Goal: Communication & Community: Answer question/provide support

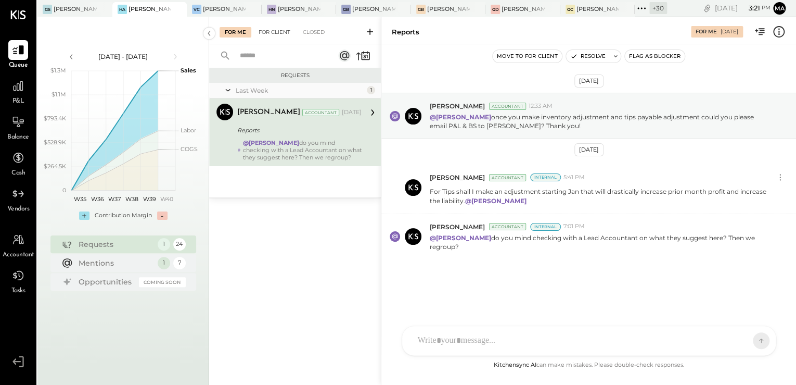
click at [275, 33] on div "For Client" at bounding box center [275, 32] width 42 height 10
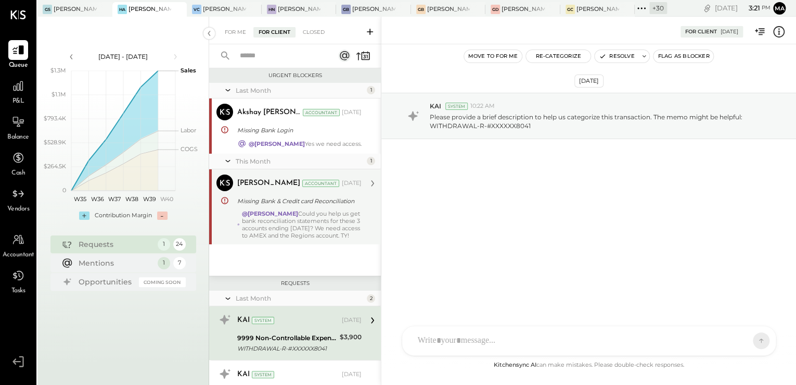
click at [314, 214] on div "@[PERSON_NAME] Could you help us get bank reconciliation statements for these 3…" at bounding box center [302, 224] width 120 height 29
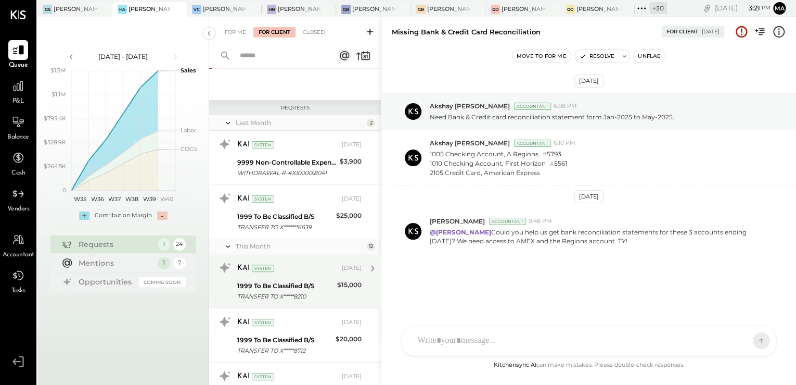
scroll to position [250, 0]
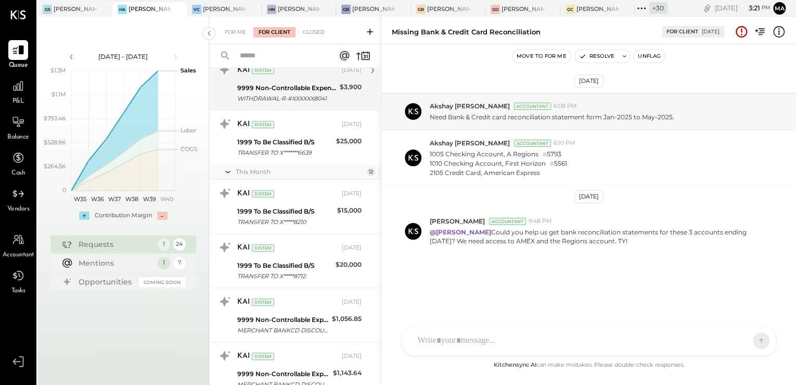
click at [302, 79] on div "KAI System [DATE]" at bounding box center [299, 70] width 124 height 18
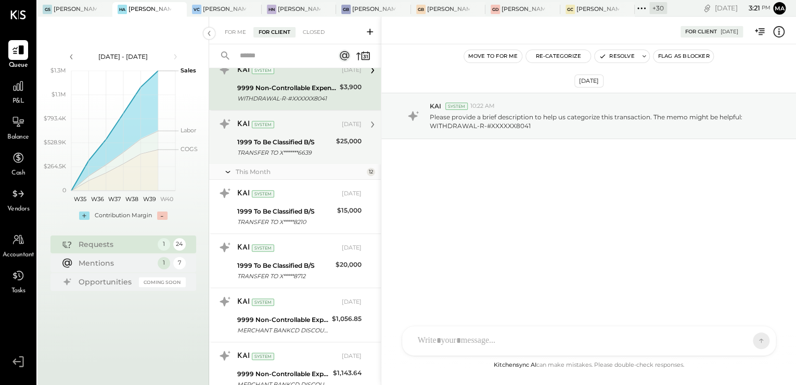
click at [312, 146] on div "1999 To Be Classified B/S" at bounding box center [285, 142] width 96 height 10
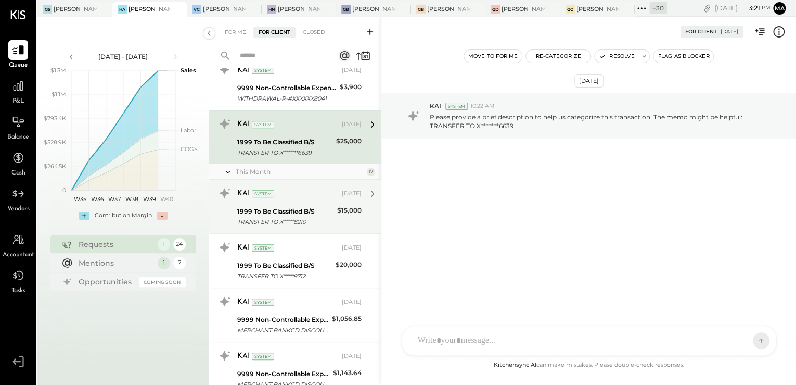
click at [306, 192] on div "KAI System [DATE]" at bounding box center [299, 194] width 124 height 18
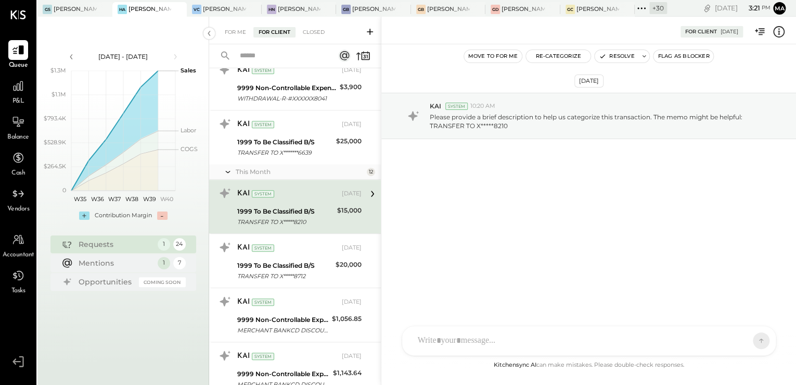
click at [366, 33] on icon at bounding box center [370, 32] width 10 height 10
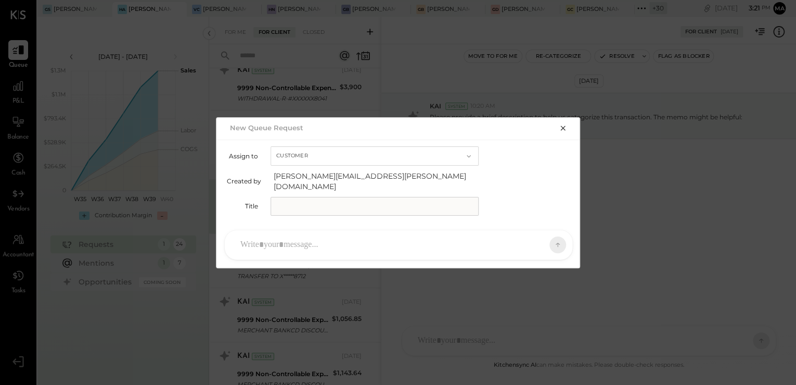
click at [314, 206] on input "text" at bounding box center [375, 206] width 208 height 19
type input "**********"
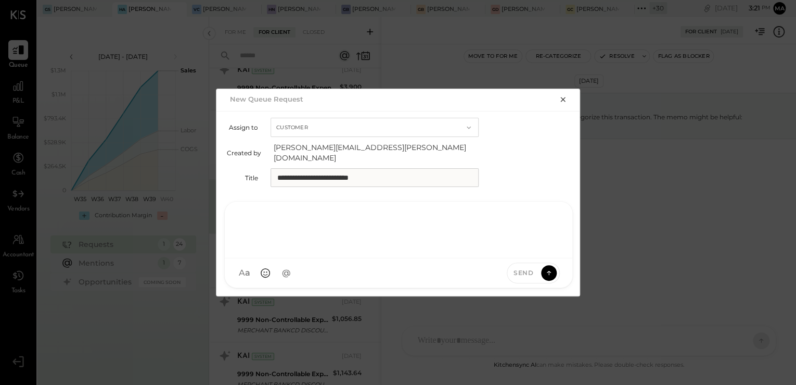
click at [300, 243] on div at bounding box center [398, 229] width 327 height 42
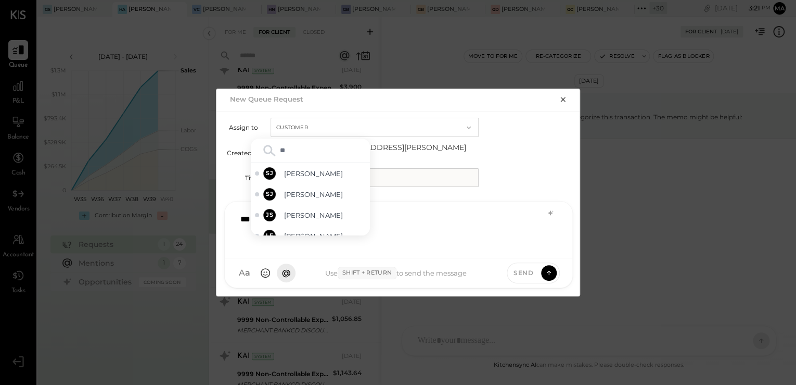
type input "***"
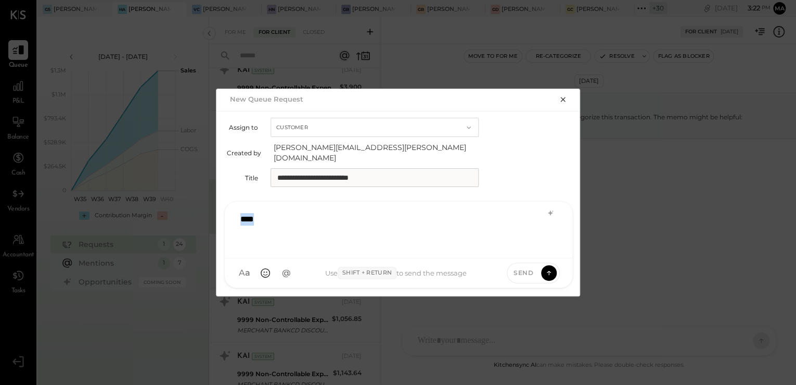
drag, startPoint x: 282, startPoint y: 215, endPoint x: 194, endPoint y: 212, distance: 88.5
click at [194, 212] on div "**********" at bounding box center [398, 192] width 796 height 385
drag, startPoint x: 445, startPoint y: 223, endPoint x: 175, endPoint y: 230, distance: 269.7
click at [175, 230] on div "**********" at bounding box center [398, 192] width 796 height 385
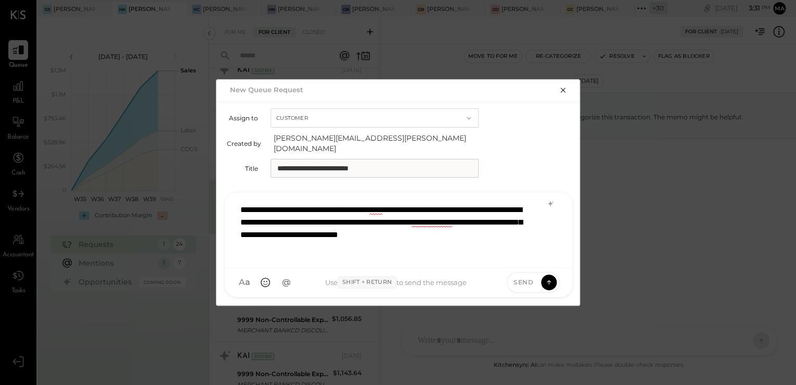
drag, startPoint x: 303, startPoint y: 255, endPoint x: 298, endPoint y: 252, distance: 6.5
click at [298, 252] on div "**********" at bounding box center [399, 229] width 348 height 75
click at [294, 245] on div "**********" at bounding box center [398, 228] width 327 height 60
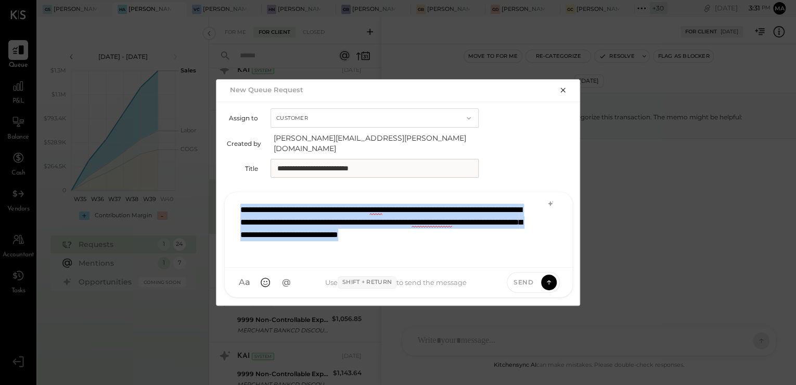
click at [380, 250] on div "**********" at bounding box center [398, 228] width 327 height 60
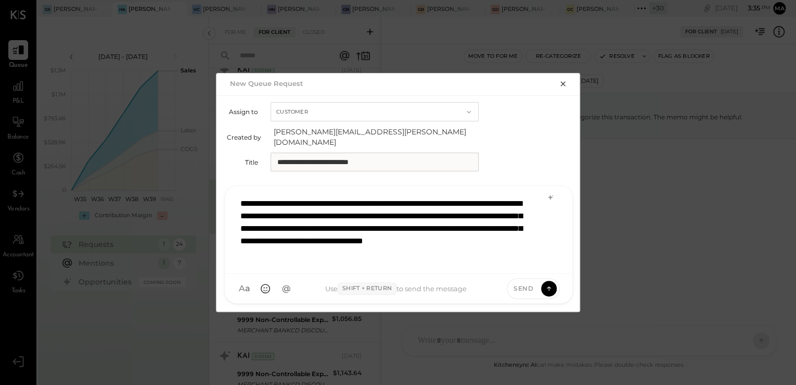
click at [508, 247] on div "**********" at bounding box center [398, 228] width 327 height 73
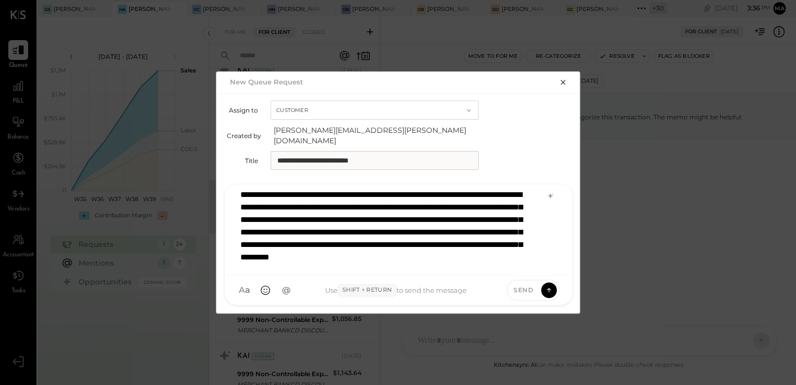
scroll to position [26, 0]
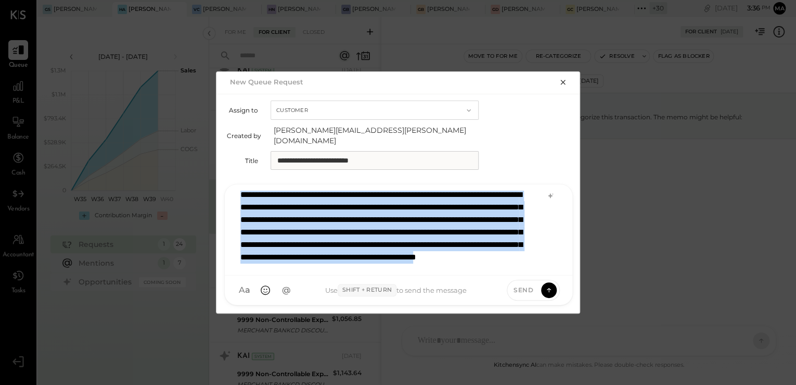
copy div "**********"
click at [480, 259] on div "**********" at bounding box center [398, 230] width 326 height 78
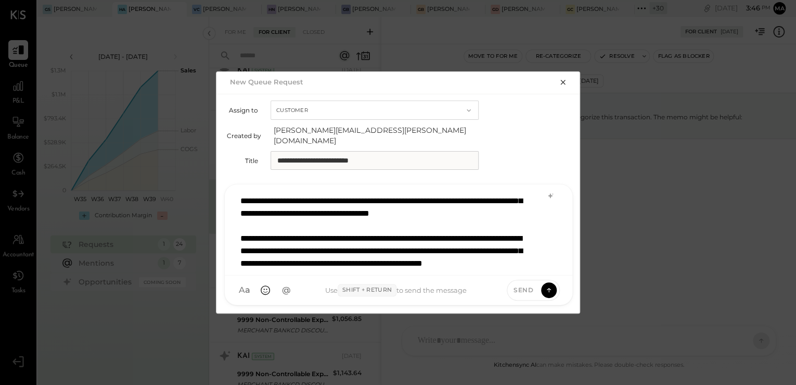
scroll to position [2, 0]
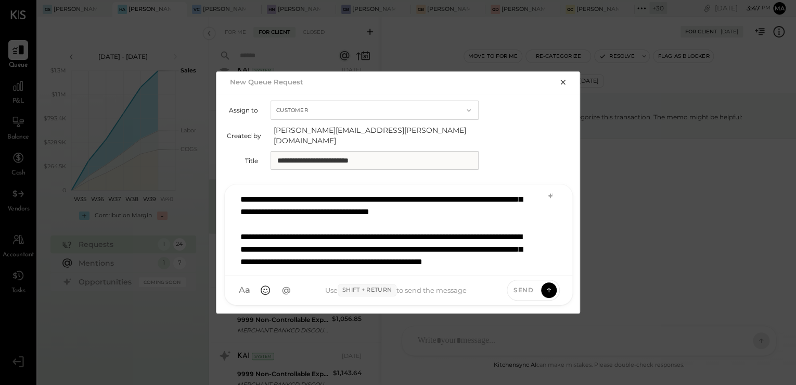
click at [542, 254] on div "**********" at bounding box center [398, 228] width 326 height 78
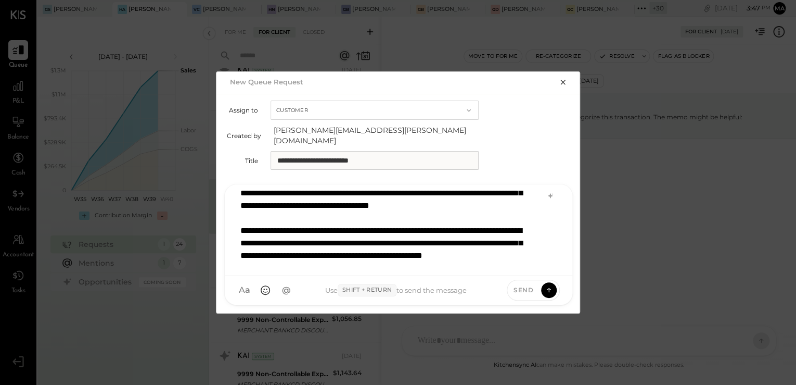
click at [517, 250] on div "**********" at bounding box center [398, 228] width 326 height 78
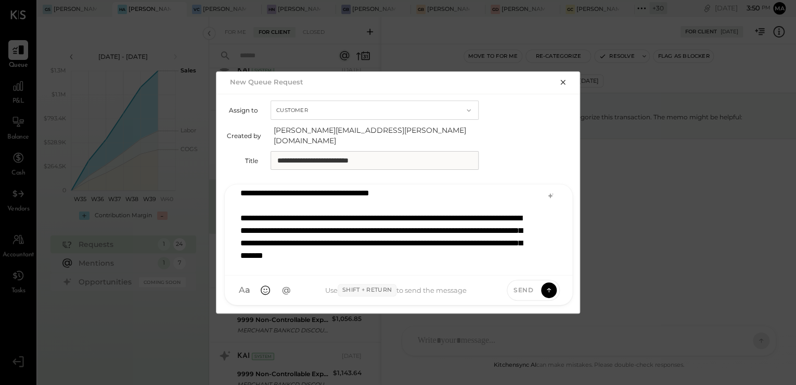
scroll to position [0, 0]
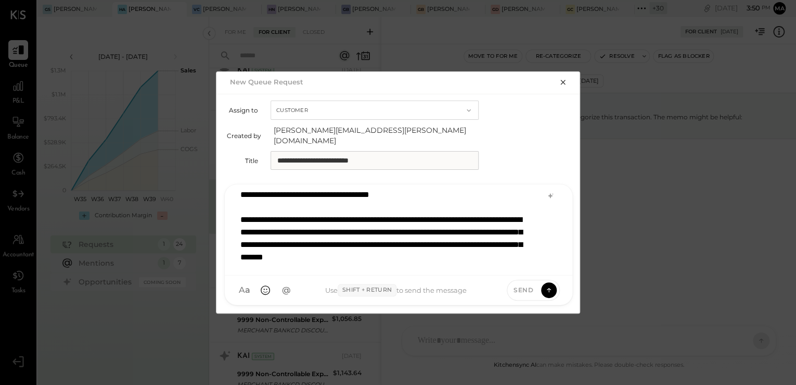
click at [371, 223] on div "**********" at bounding box center [398, 230] width 326 height 78
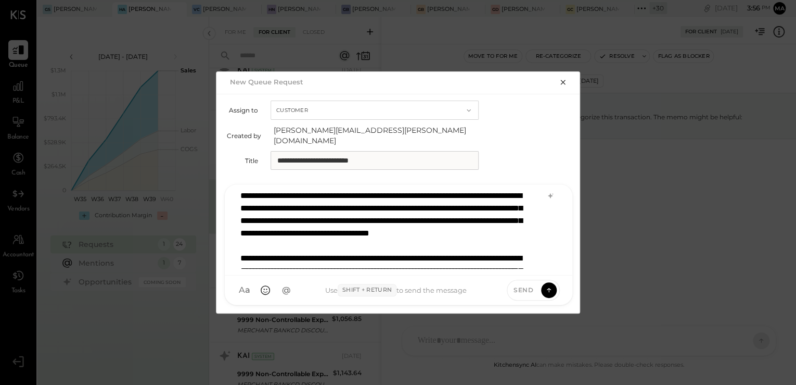
scroll to position [2, 0]
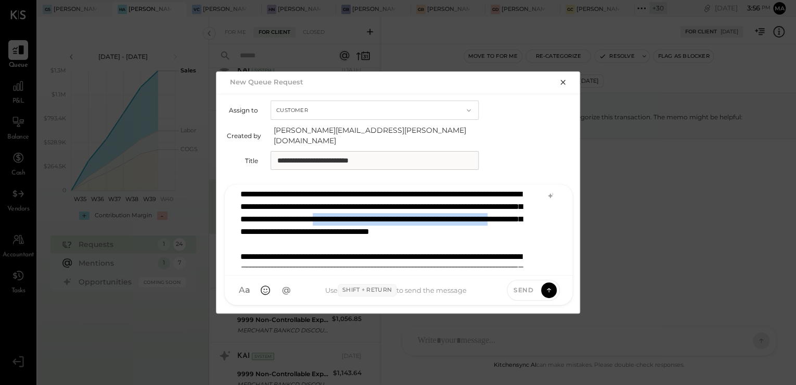
drag, startPoint x: 286, startPoint y: 220, endPoint x: 521, endPoint y: 226, distance: 234.3
click at [521, 226] on div "**********" at bounding box center [398, 228] width 326 height 78
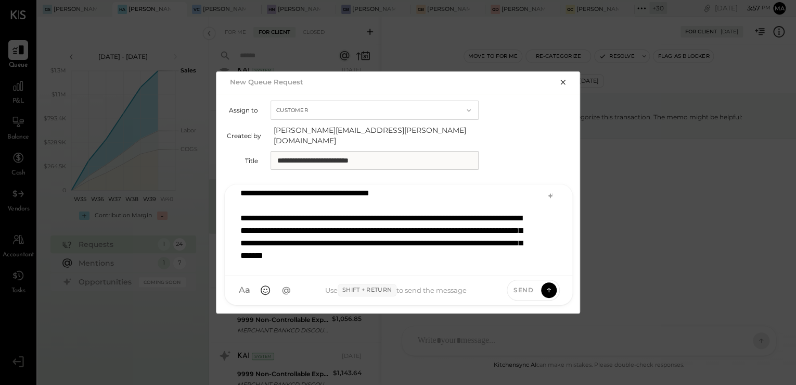
click at [305, 255] on div "**********" at bounding box center [398, 228] width 326 height 78
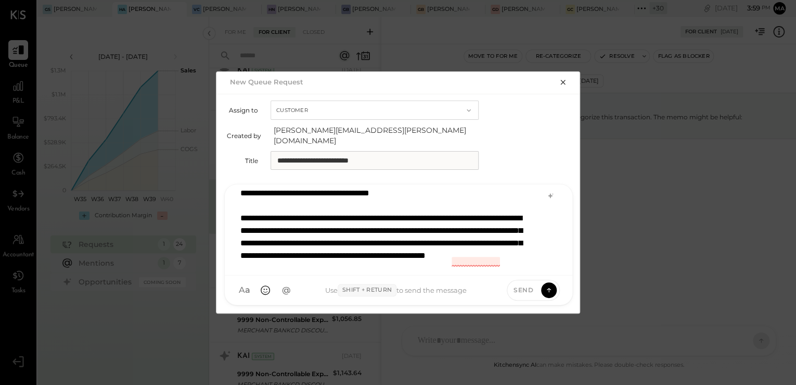
click at [451, 258] on div "**********" at bounding box center [398, 228] width 326 height 78
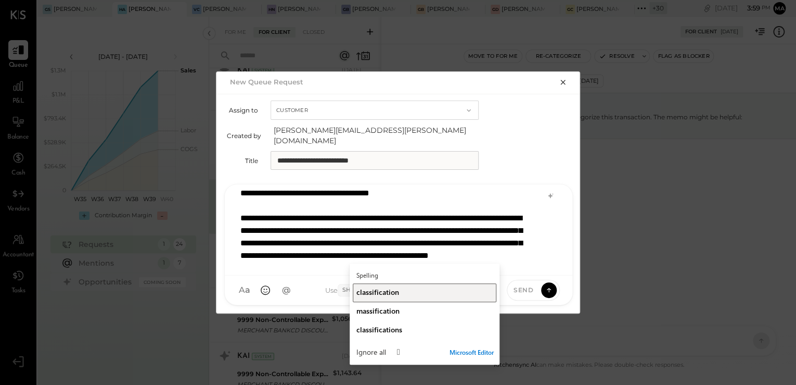
click at [405, 285] on button "classification" at bounding box center [425, 292] width 144 height 19
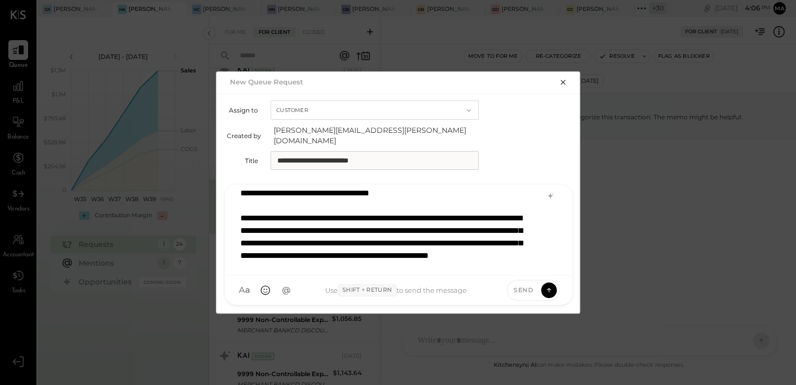
click at [406, 259] on div "**********" at bounding box center [398, 228] width 326 height 78
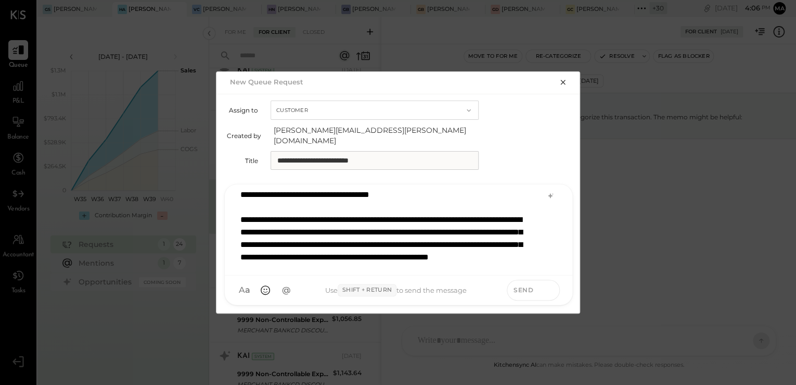
click at [549, 288] on icon at bounding box center [549, 290] width 1 height 4
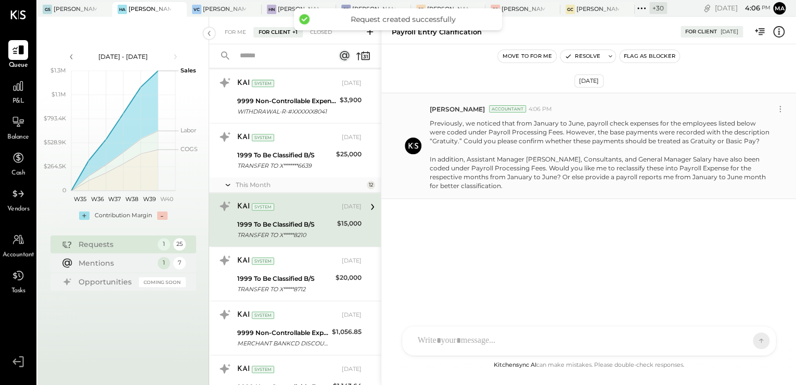
scroll to position [1339, 0]
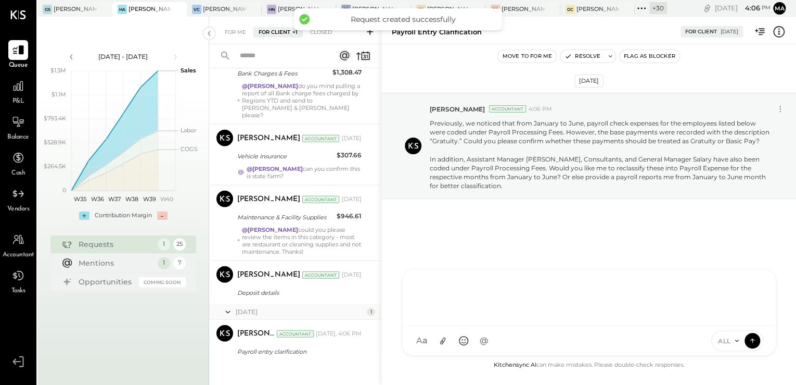
click at [438, 340] on div "AK [PERSON_NAME] [PERSON_NAME] [PERSON_NAME] MG [PERSON_NAME] HN [PERSON_NAME] …" at bounding box center [589, 312] width 375 height 87
click at [447, 341] on icon at bounding box center [442, 340] width 11 height 11
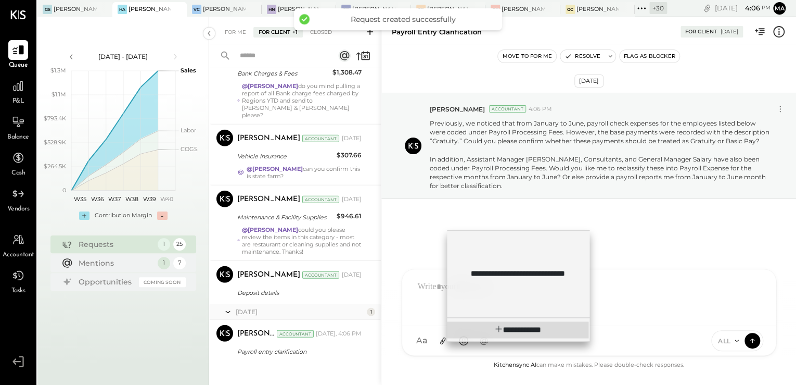
click at [496, 325] on span "**********" at bounding box center [518, 329] width 47 height 8
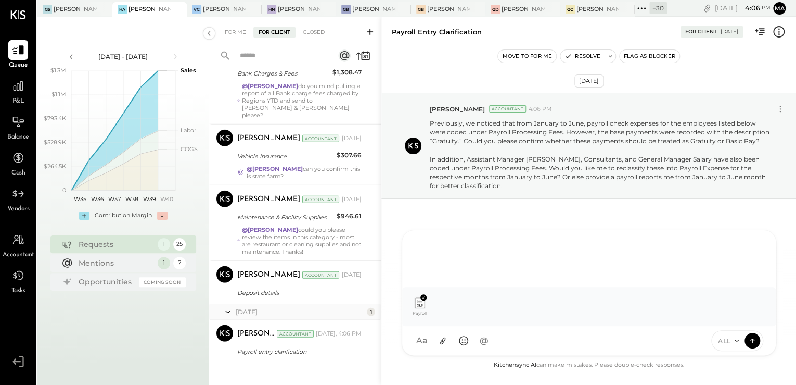
click at [443, 259] on div at bounding box center [589, 257] width 353 height 42
click at [748, 340] on icon at bounding box center [752, 340] width 9 height 10
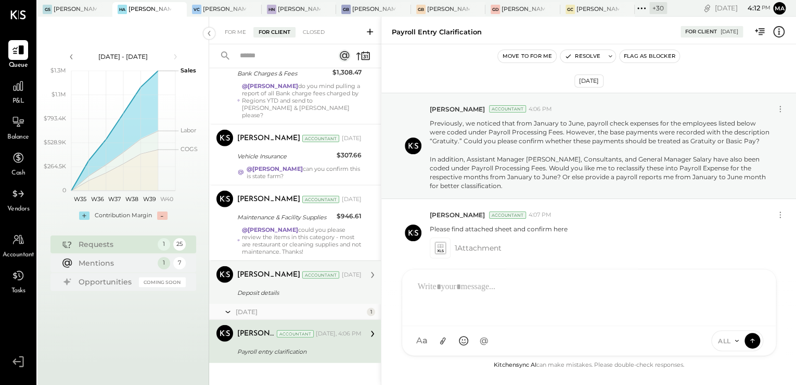
click at [294, 292] on div "[PERSON_NAME] Accountant [PERSON_NAME] Accountant [DATE] Deposit details Cash d…" at bounding box center [295, 282] width 172 height 44
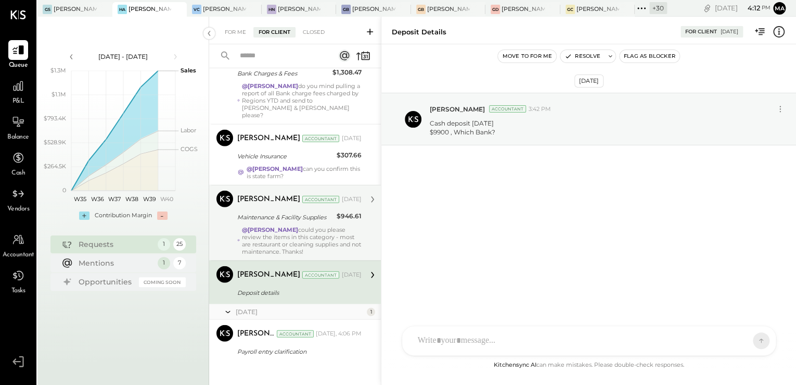
click at [274, 234] on div "@[PERSON_NAME] could you please review the items in this category - most are re…" at bounding box center [302, 240] width 120 height 29
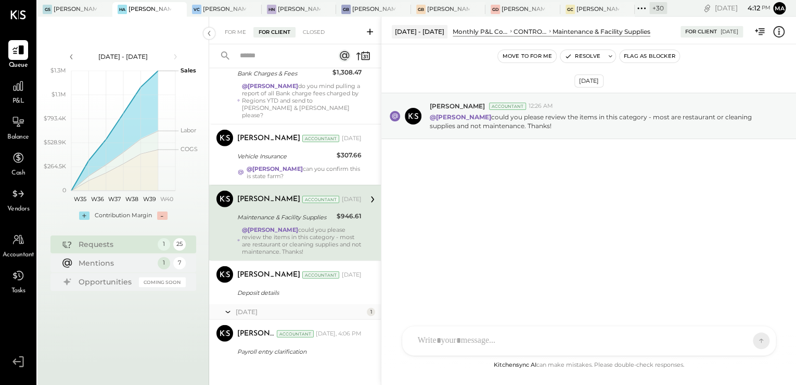
click at [779, 34] on icon at bounding box center [779, 34] width 2 height 1
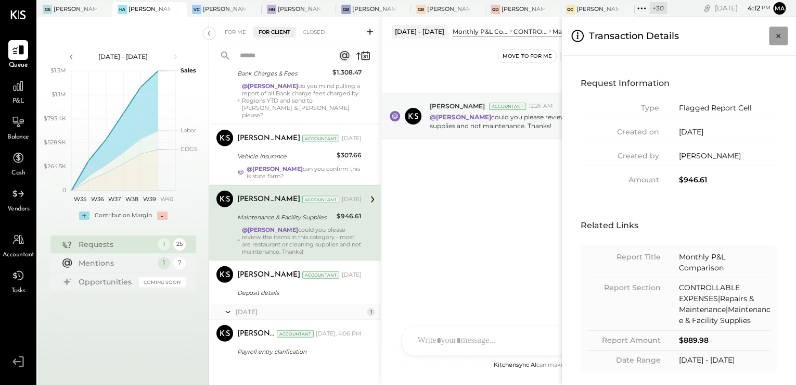
click at [779, 35] on icon "Close panel" at bounding box center [779, 36] width 4 height 4
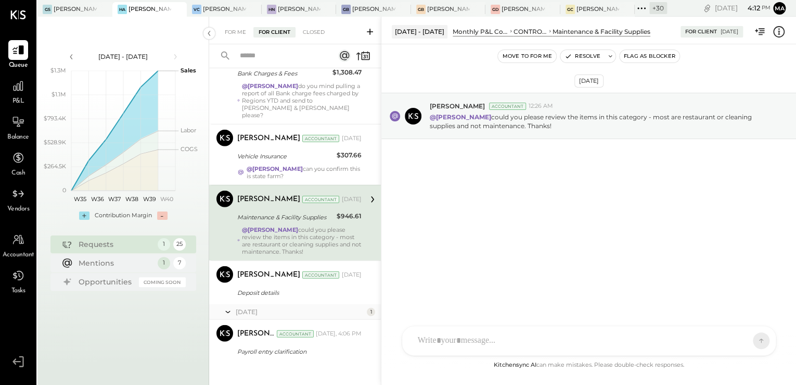
click at [777, 27] on icon at bounding box center [779, 31] width 11 height 11
click at [528, 217] on div "For Me For Client Closed Urgent Blockers Last Month 1 Akshay [PERSON_NAME] Acco…" at bounding box center [502, 201] width 587 height 368
click at [472, 346] on div "AK [PERSON_NAME] [PERSON_NAME] [PERSON_NAME] MG [PERSON_NAME] HN [PERSON_NAME] …" at bounding box center [589, 303] width 375 height 106
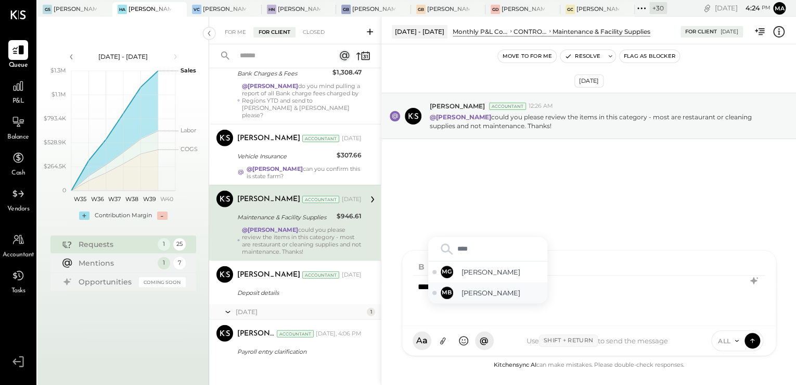
click at [479, 295] on span "[PERSON_NAME]" at bounding box center [503, 293] width 82 height 10
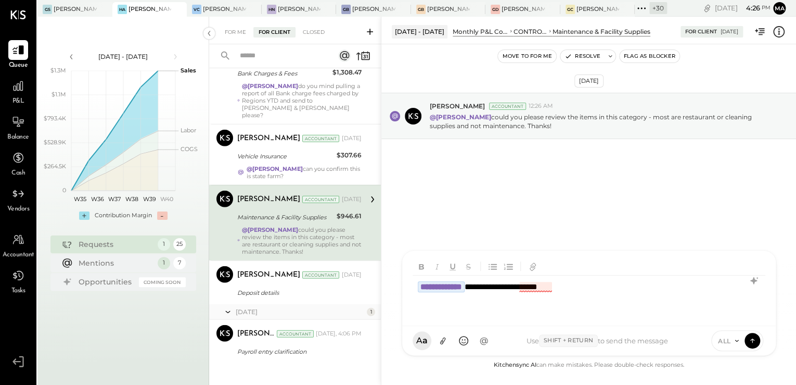
click at [535, 287] on div "**********" at bounding box center [589, 296] width 353 height 42
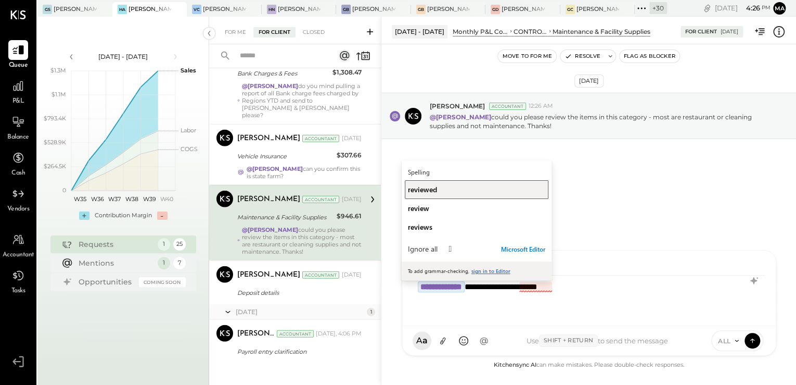
click at [459, 189] on div "reviewed" at bounding box center [476, 189] width 137 height 10
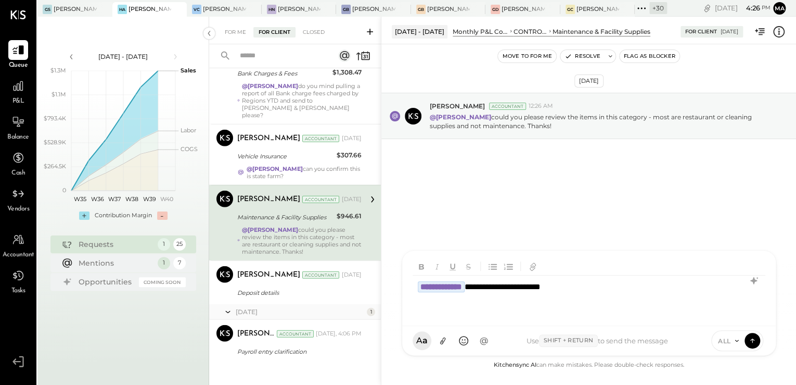
click at [622, 288] on div "**********" at bounding box center [589, 296] width 353 height 42
click at [634, 287] on div "**********" at bounding box center [589, 296] width 353 height 42
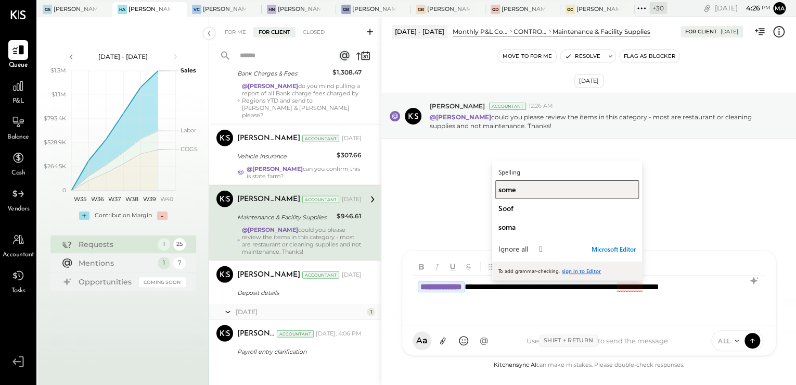
click at [524, 189] on div "some" at bounding box center [567, 189] width 137 height 10
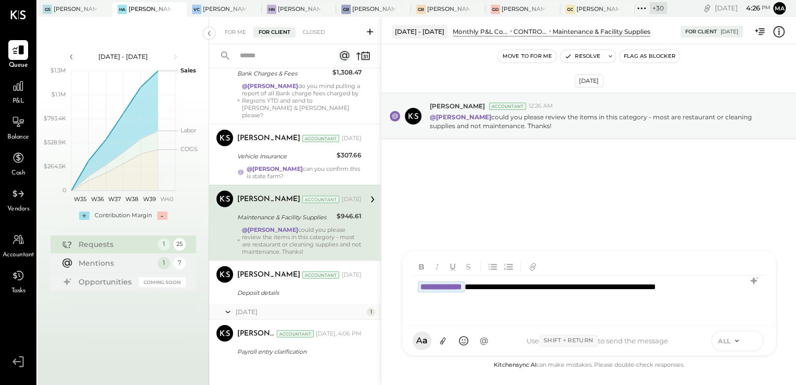
click at [751, 339] on icon at bounding box center [752, 340] width 9 height 10
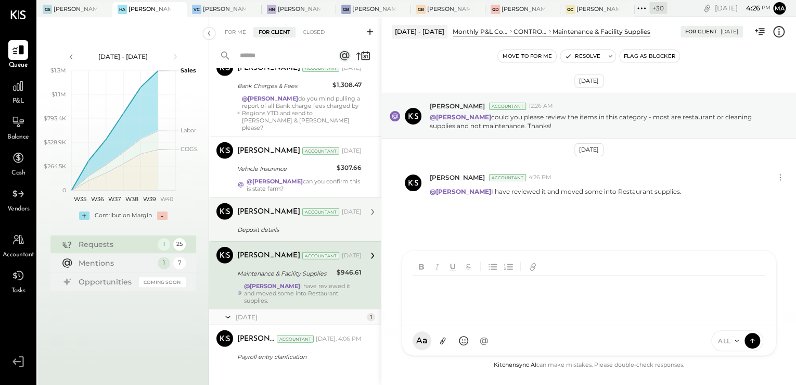
scroll to position [1324, 0]
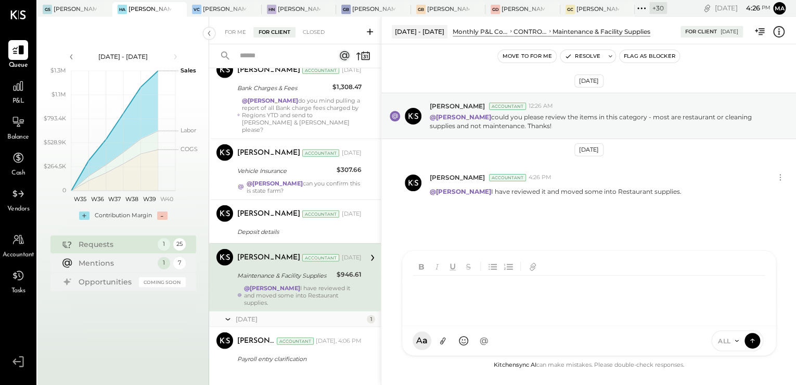
click at [287, 273] on div "[PERSON_NAME] Accountant [DATE] Maintenance & Facility Supplies $946.61 @[PERSO…" at bounding box center [299, 277] width 124 height 57
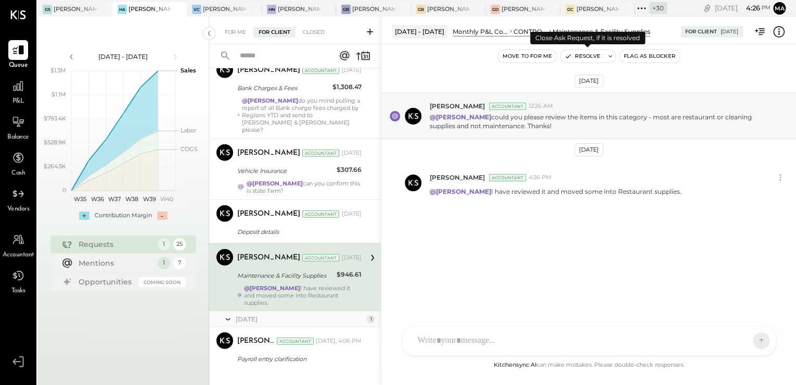
click at [586, 58] on button "Resolve" at bounding box center [583, 56] width 44 height 12
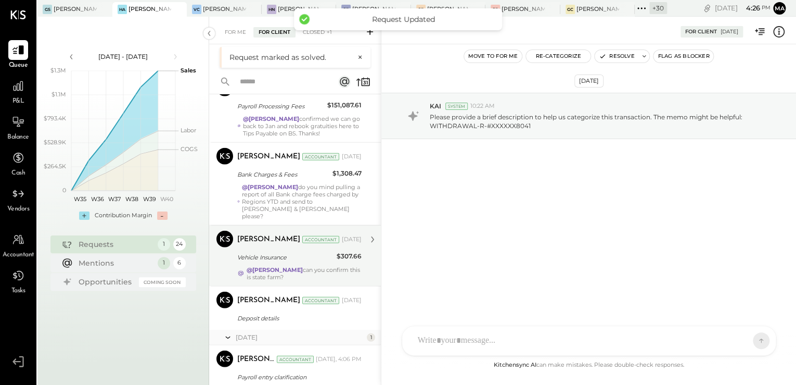
scroll to position [1263, 0]
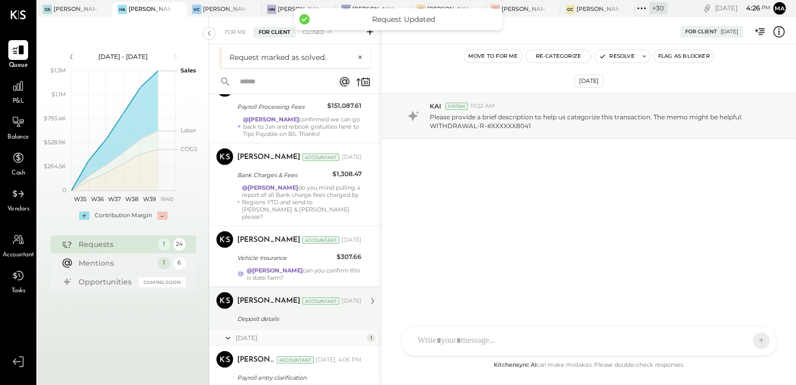
click at [271, 313] on div "Deposit details" at bounding box center [297, 318] width 121 height 10
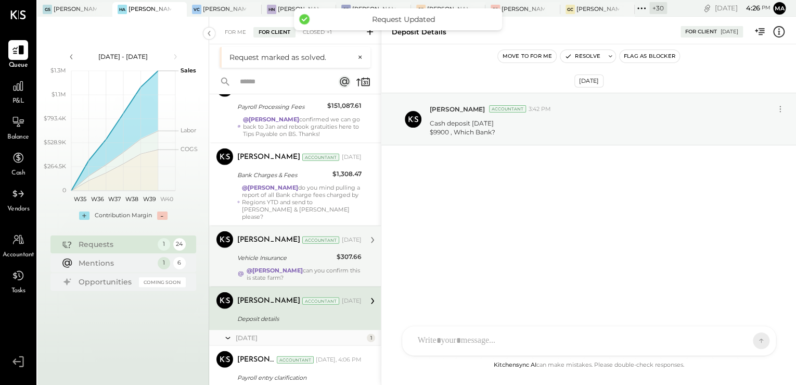
click at [264, 267] on strong "@[PERSON_NAME]" at bounding box center [275, 270] width 56 height 7
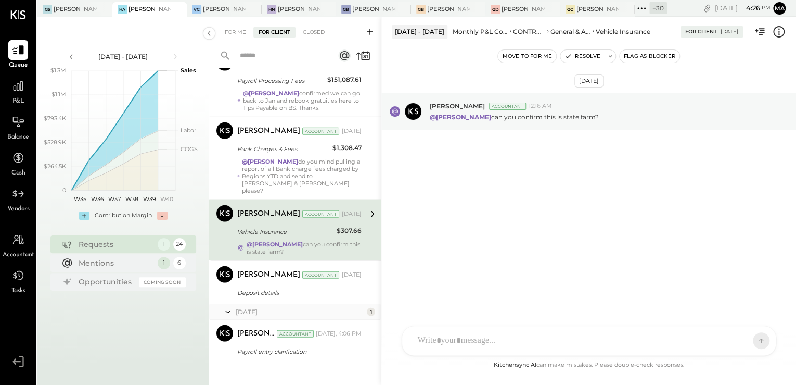
click at [777, 35] on icon at bounding box center [779, 32] width 14 height 14
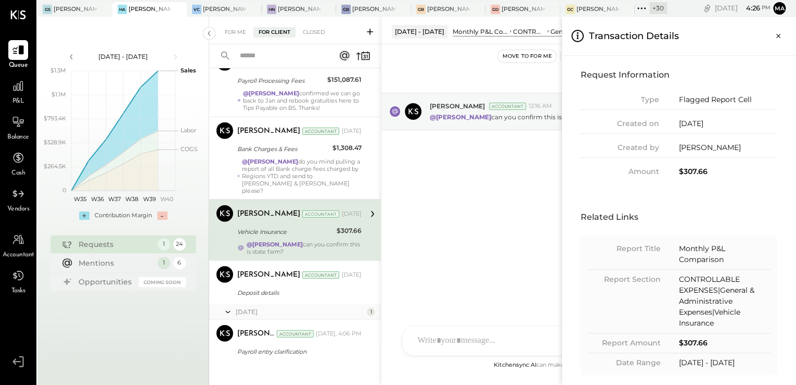
scroll to position [16, 0]
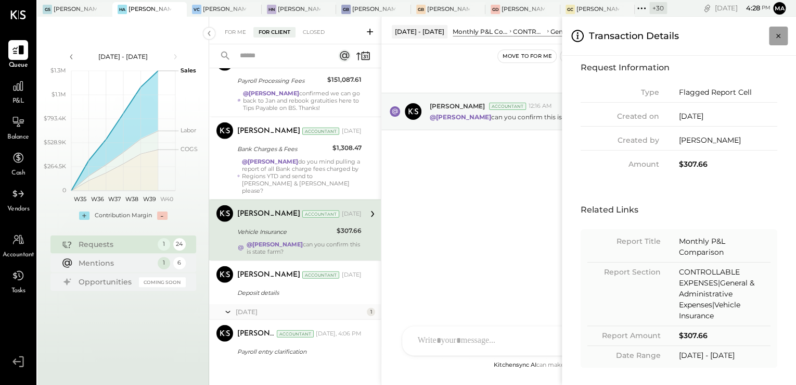
click at [778, 34] on icon "Close panel" at bounding box center [779, 36] width 10 height 10
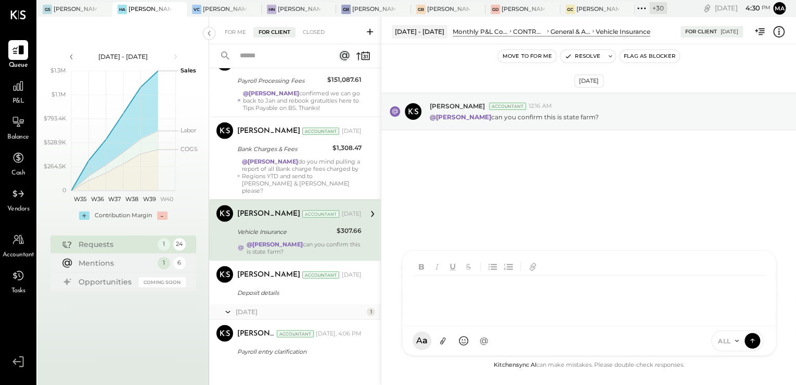
click at [498, 342] on div "AK [PERSON_NAME] [PERSON_NAME] [PERSON_NAME] MG [PERSON_NAME] HN [PERSON_NAME] …" at bounding box center [589, 303] width 375 height 106
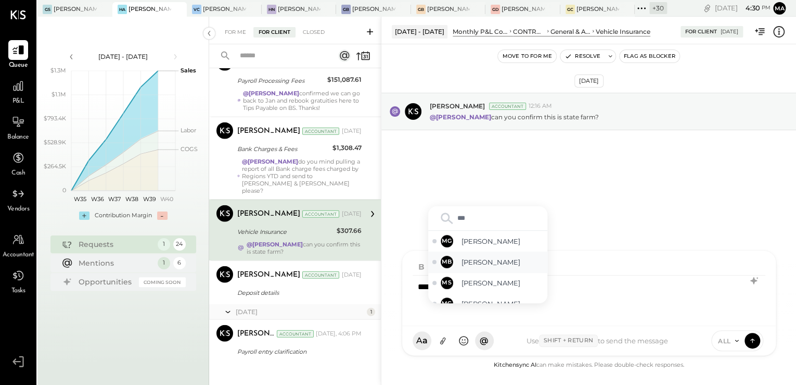
click at [473, 261] on span "[PERSON_NAME]" at bounding box center [503, 262] width 82 height 10
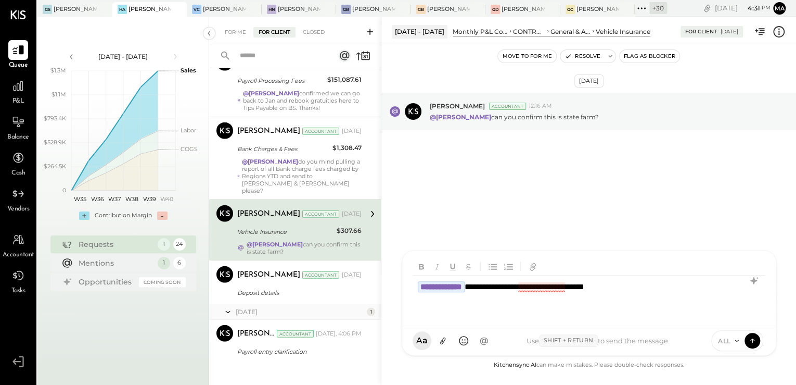
click at [560, 292] on div "**********" at bounding box center [589, 296] width 353 height 42
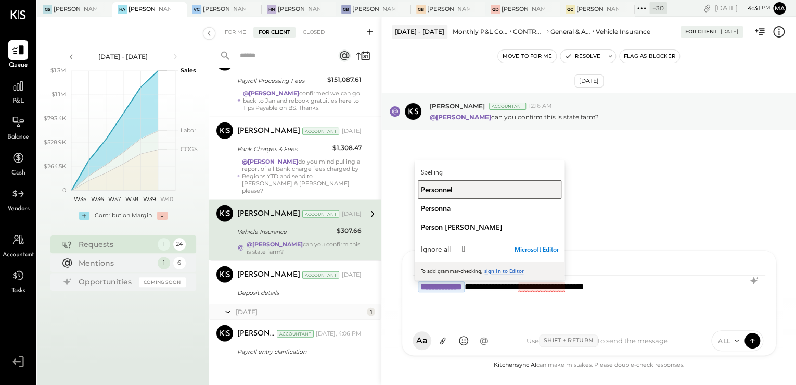
drag, startPoint x: 453, startPoint y: 189, endPoint x: 651, endPoint y: 299, distance: 225.8
click at [454, 189] on div "Personnel" at bounding box center [489, 189] width 137 height 10
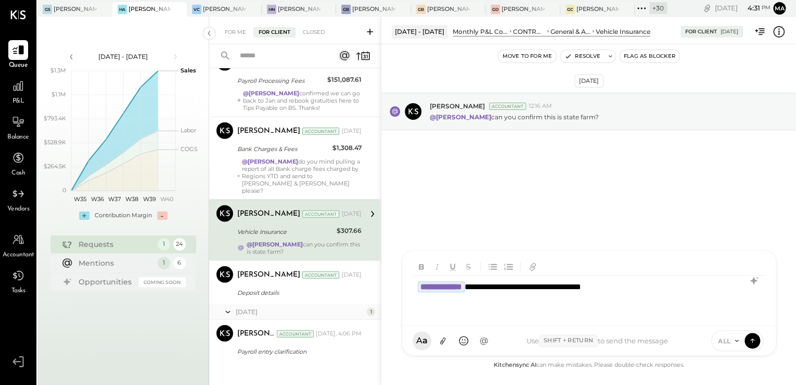
click at [674, 290] on div "**********" at bounding box center [589, 296] width 353 height 42
click at [750, 340] on icon at bounding box center [752, 340] width 9 height 10
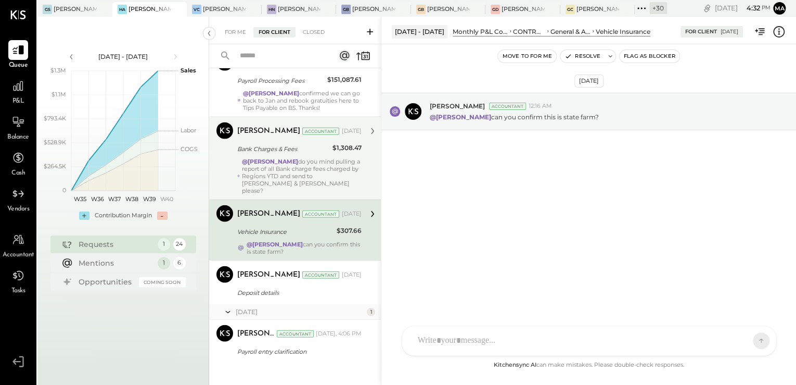
click at [270, 177] on div "@[PERSON_NAME] do you mind pulling a report of all Bank charge fees charged by …" at bounding box center [302, 176] width 120 height 36
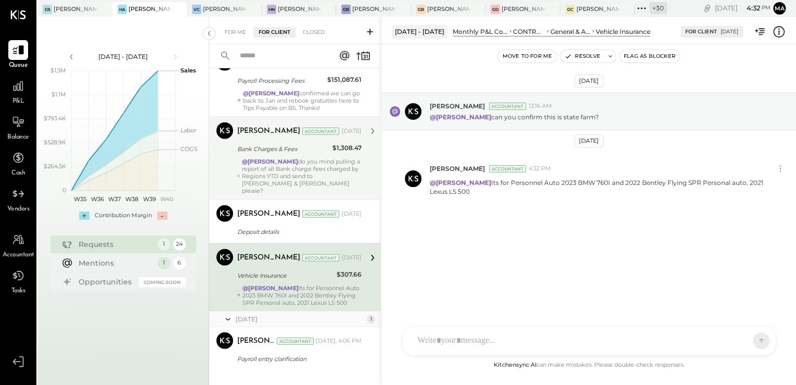
scroll to position [1271, 0]
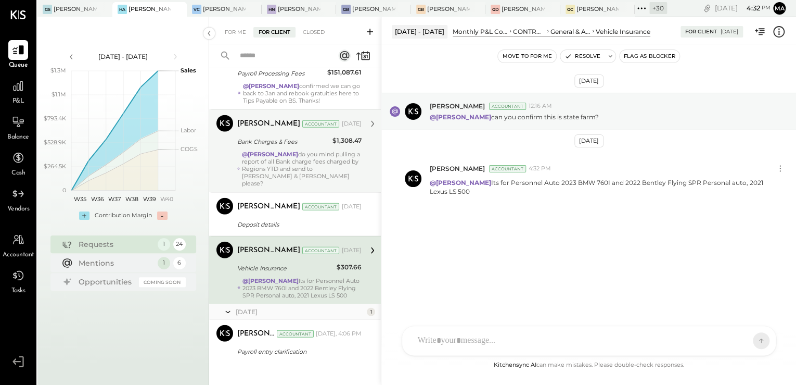
click at [262, 179] on div "[PERSON_NAME] Accountant [PERSON_NAME] Accountant [DATE] Bank Charges & Fees $1…" at bounding box center [295, 150] width 172 height 83
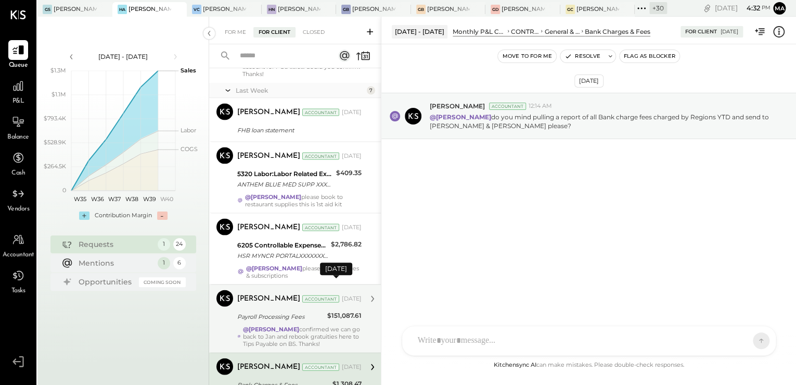
scroll to position [1021, 0]
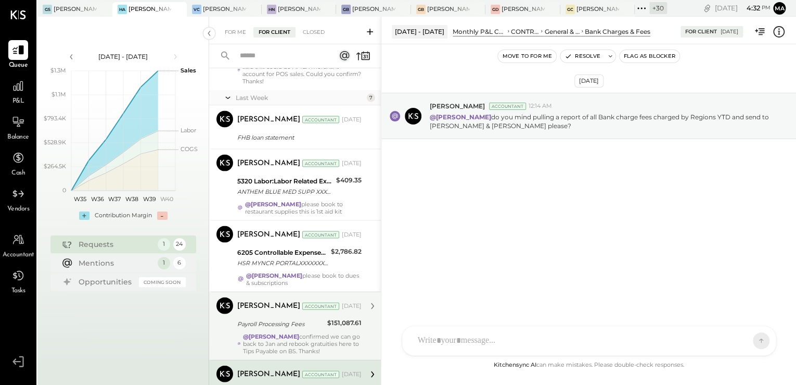
click at [293, 346] on div "@[PERSON_NAME] confirmed we can go back to Jan and rebook gratuities here to Ti…" at bounding box center [302, 343] width 119 height 22
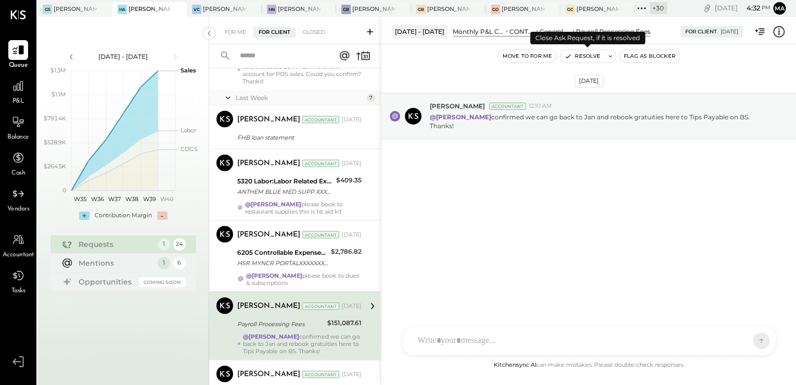
click at [582, 58] on button "Resolve" at bounding box center [583, 56] width 44 height 12
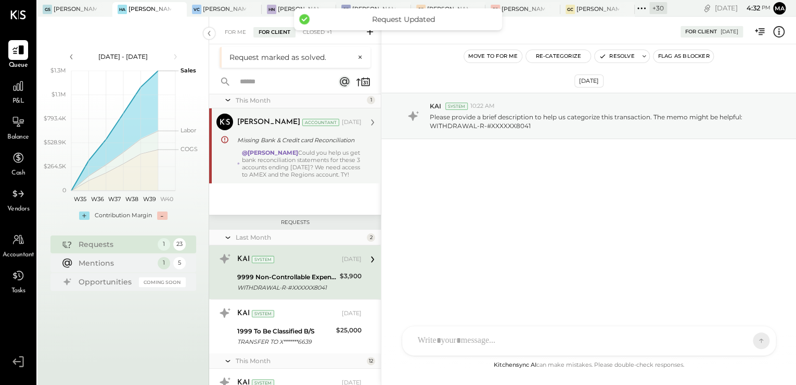
scroll to position [167, 0]
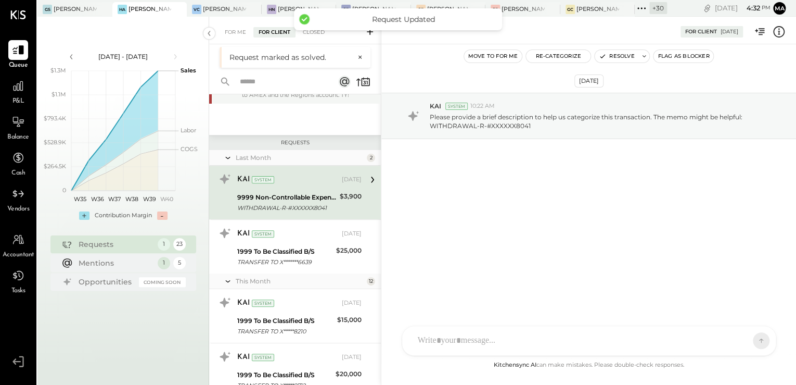
click at [276, 202] on div "9999 Non-Controllable Expenses:Other Income and Expenses:To Be Classified P&L" at bounding box center [286, 197] width 99 height 10
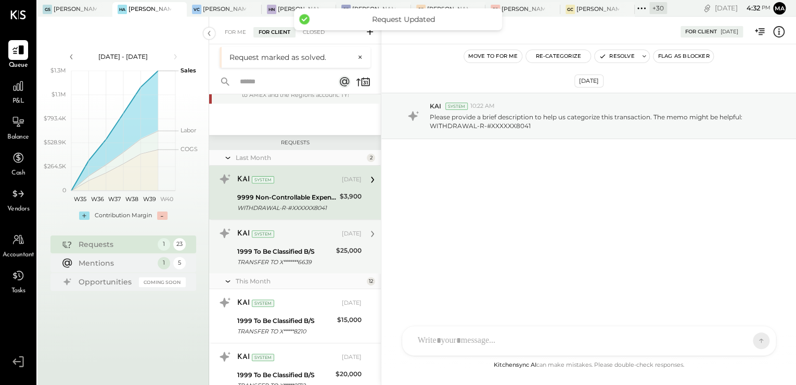
click at [287, 239] on div "KAI System" at bounding box center [288, 234] width 103 height 10
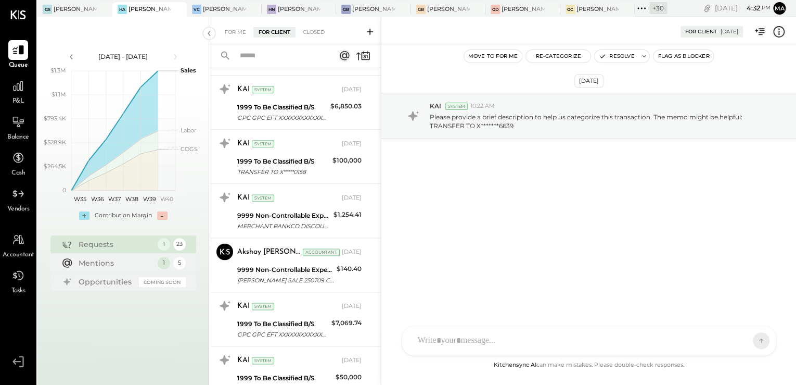
scroll to position [666, 0]
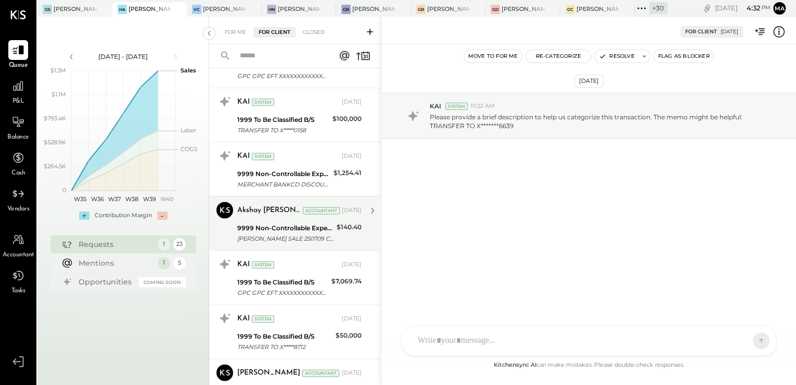
click at [288, 244] on div "[PERSON_NAME] SALE 250709 Company ID: XXXXXX6202 Company Name: [PERSON_NAME] Co…" at bounding box center [285, 238] width 96 height 10
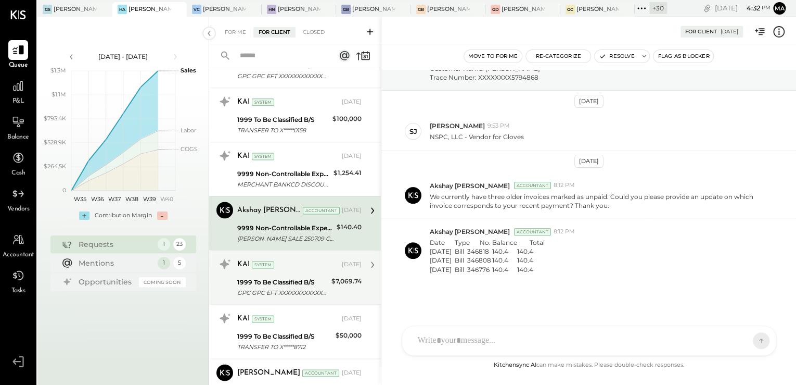
scroll to position [791, 0]
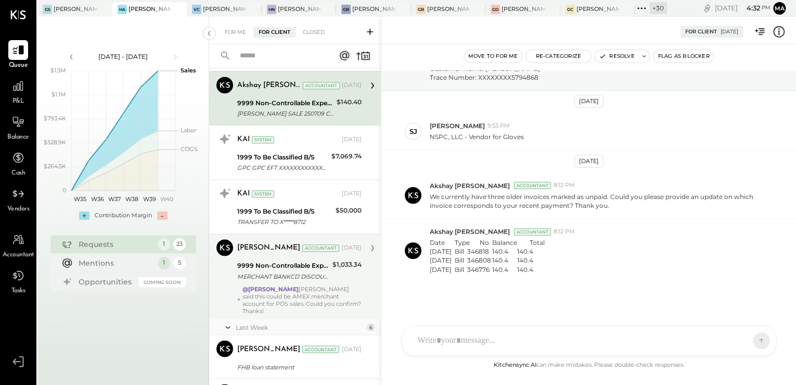
click at [300, 281] on div "MERCHANT BANKCD DISCOUNT XXXXXXXXXXXX383889 Company ID: G592126793 Company Name…" at bounding box center [283, 276] width 92 height 10
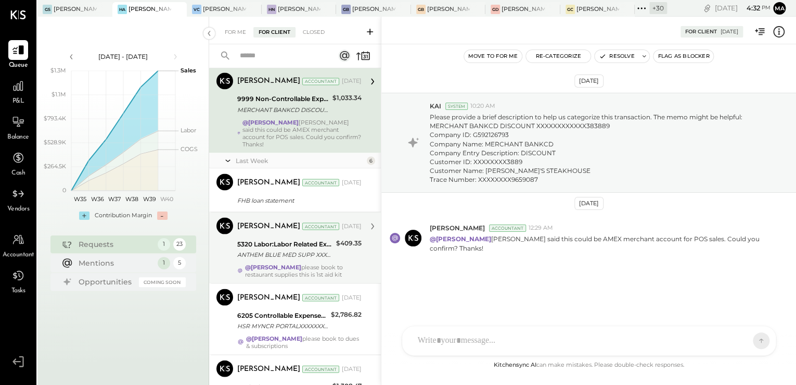
scroll to position [999, 0]
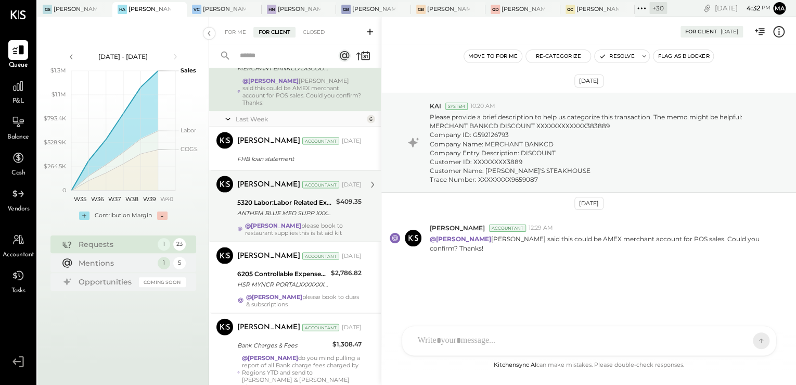
click at [296, 204] on div "5320 Labor:Labor Related Expenses:Health/Dental Insurance" at bounding box center [285, 202] width 96 height 10
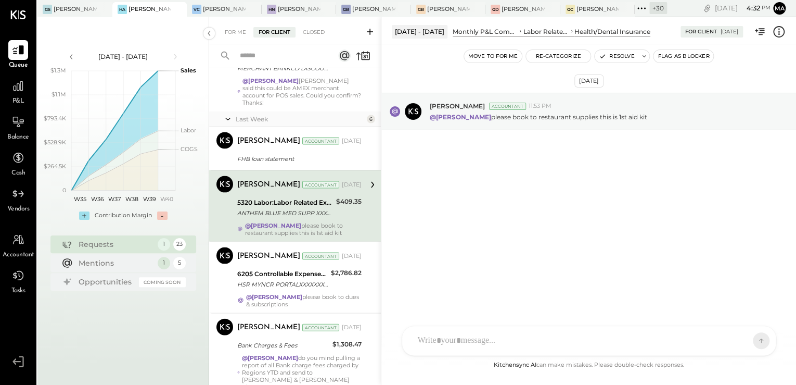
click at [774, 33] on icon at bounding box center [779, 32] width 14 height 14
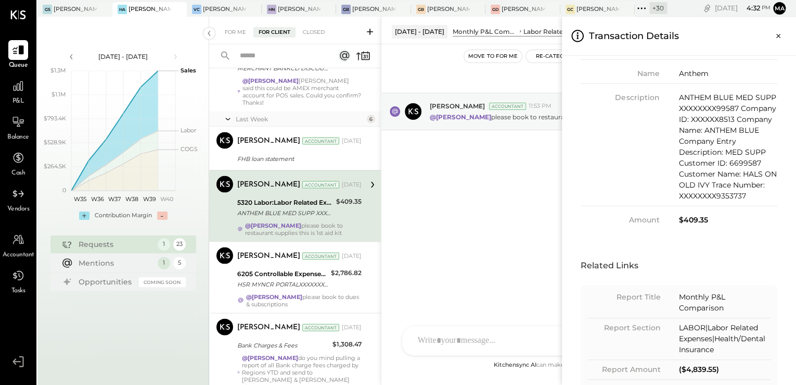
scroll to position [208, 0]
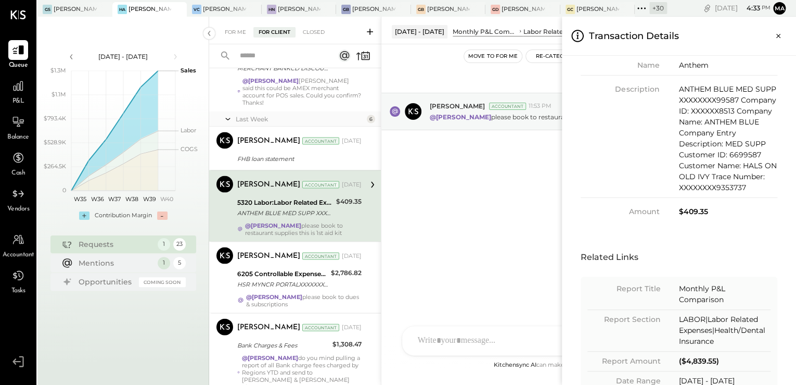
click at [778, 35] on icon "Close panel" at bounding box center [779, 36] width 10 height 10
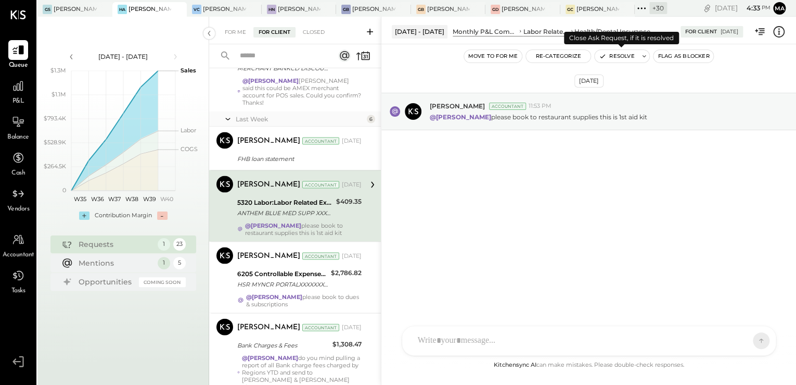
click at [617, 56] on button "Resolve" at bounding box center [617, 56] width 44 height 12
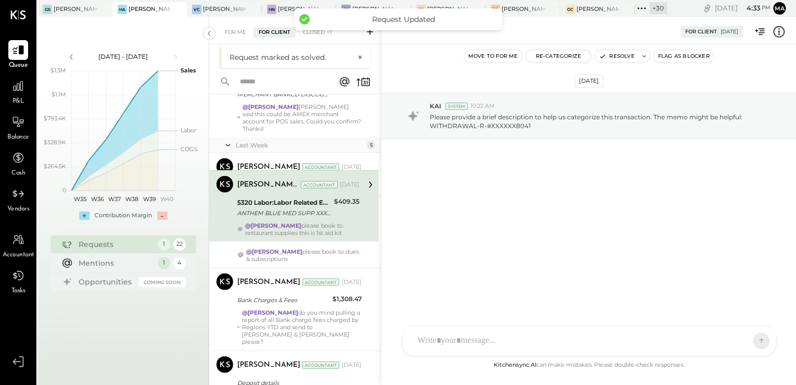
scroll to position [113, 0]
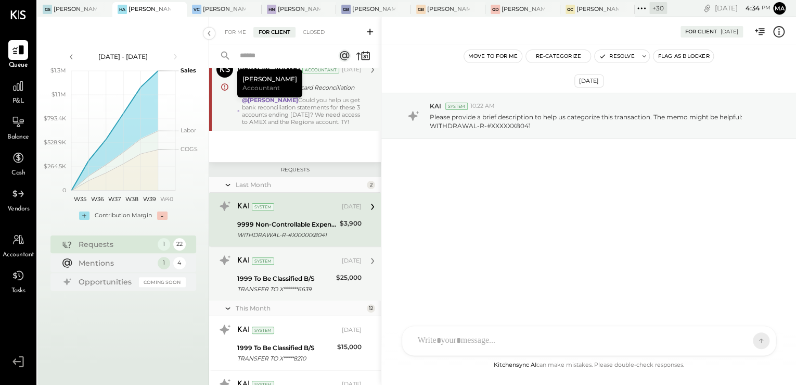
drag, startPoint x: 275, startPoint y: 276, endPoint x: 310, endPoint y: 295, distance: 39.6
click at [277, 277] on div "KAI System [DATE] 1999 To Be Classified B/S TRANSFER TO X*******6639 $25,000 Pl…" at bounding box center [299, 273] width 124 height 43
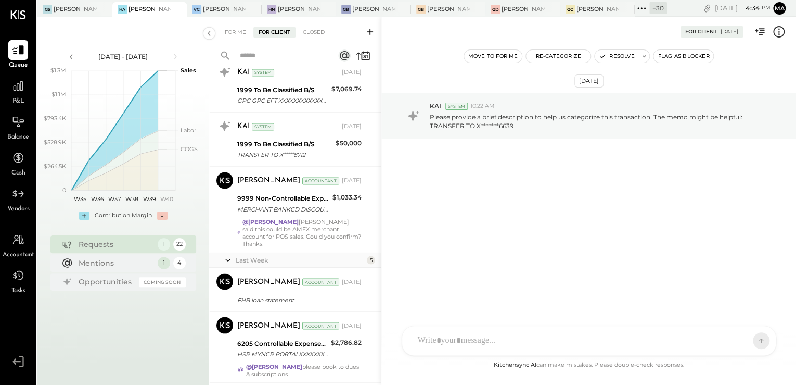
scroll to position [863, 0]
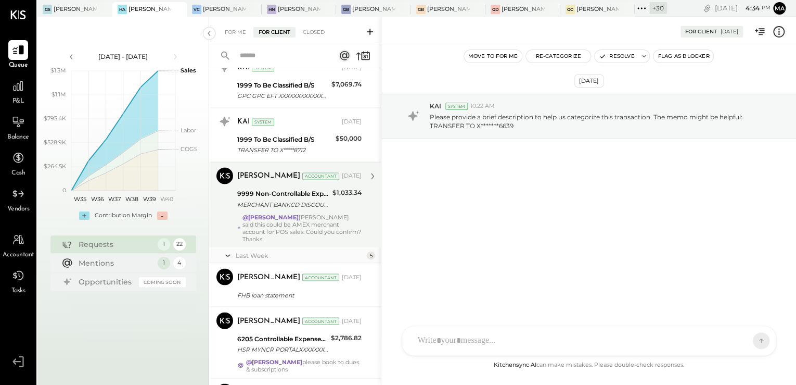
click at [283, 226] on div "@[PERSON_NAME] [PERSON_NAME] said this could be AMEX merchant account for POS s…" at bounding box center [302, 227] width 119 height 29
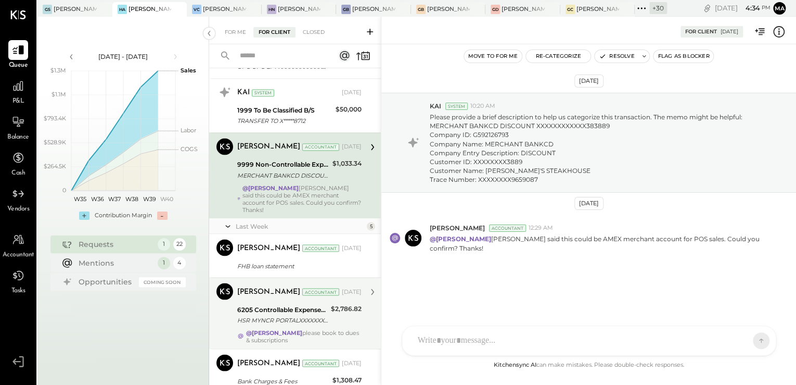
scroll to position [905, 0]
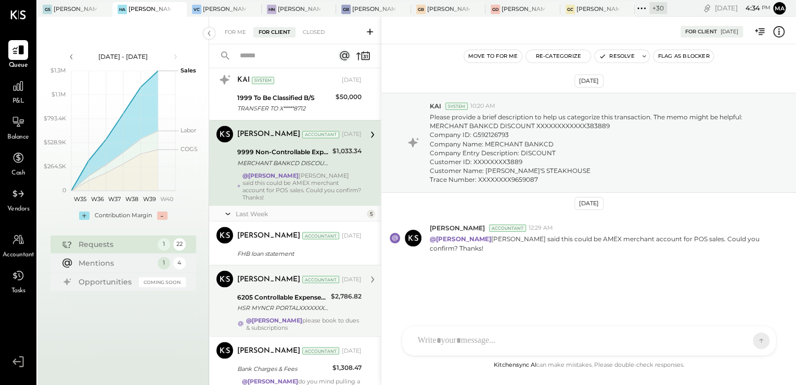
click at [296, 313] on div "[PERSON_NAME] Accountant [DATE] 6205 Controllable Expenses:Transaction Related …" at bounding box center [299, 300] width 124 height 60
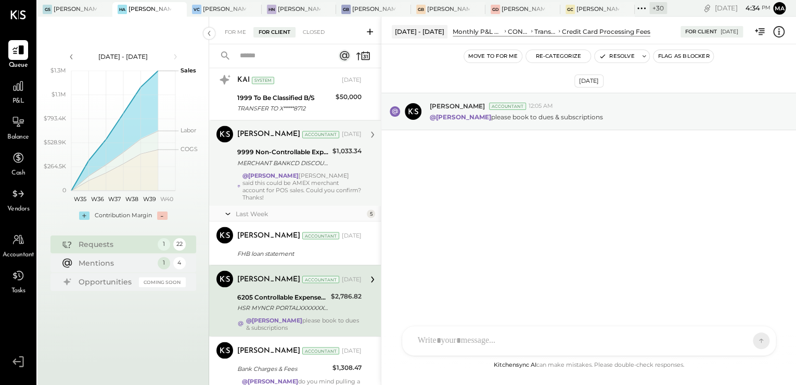
click at [781, 35] on icon at bounding box center [779, 32] width 14 height 14
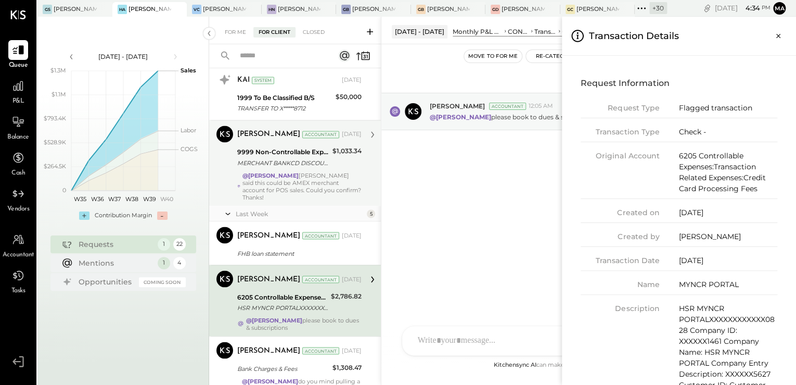
scroll to position [125, 0]
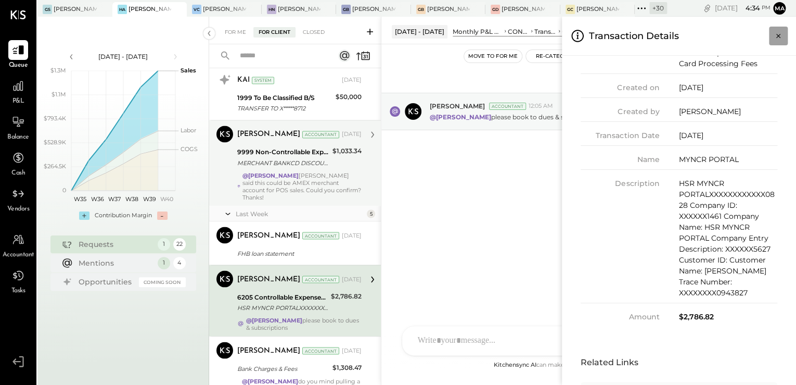
click at [781, 35] on icon "Close panel" at bounding box center [779, 36] width 10 height 10
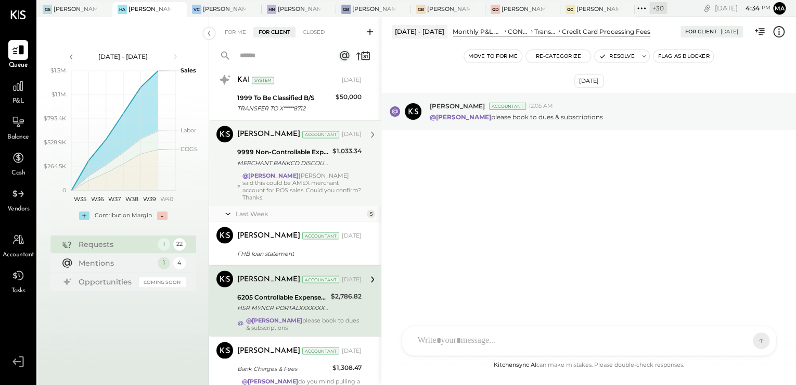
click at [784, 32] on icon at bounding box center [779, 31] width 11 height 11
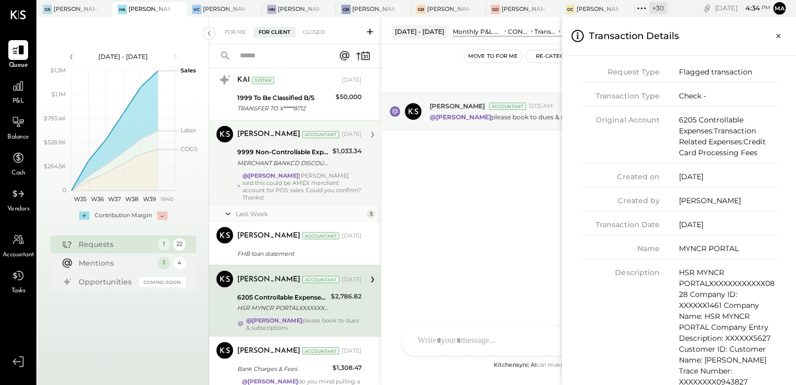
scroll to position [83, 0]
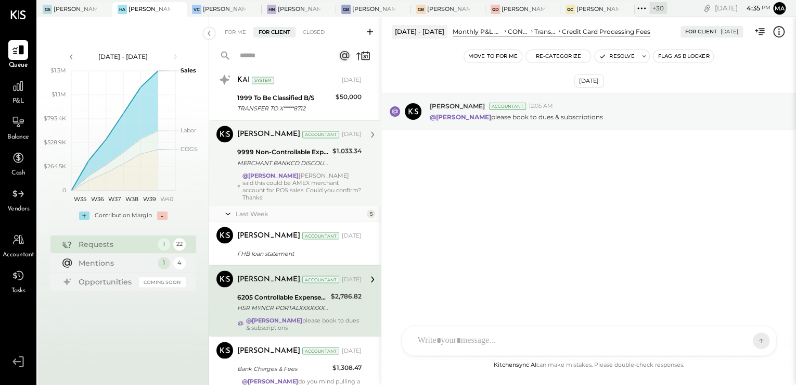
drag, startPoint x: 458, startPoint y: 187, endPoint x: 465, endPoint y: 184, distance: 8.1
click at [458, 187] on div "For Me For Client Closed Urgent Blockers Last Month 1 Akshay [PERSON_NAME] Acco…" at bounding box center [502, 201] width 587 height 368
click at [472, 337] on div "AK [PERSON_NAME] [PERSON_NAME] [PERSON_NAME] MG [PERSON_NAME] HN [PERSON_NAME] …" at bounding box center [589, 340] width 375 height 30
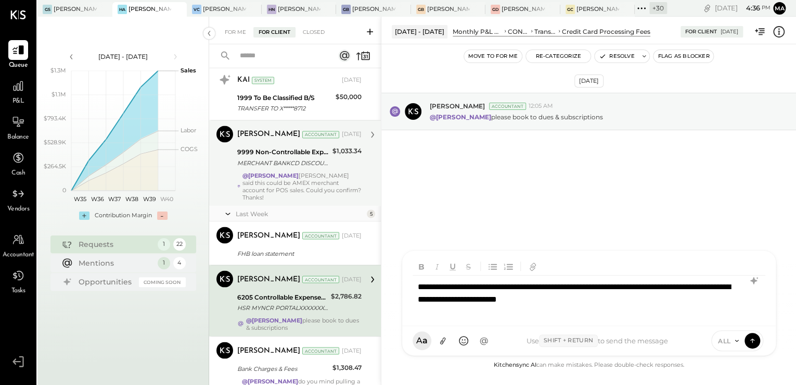
drag, startPoint x: 549, startPoint y: 208, endPoint x: 561, endPoint y: 189, distance: 22.7
click at [549, 208] on div "[DATE] [PERSON_NAME] Accountant 12:05 AM @[PERSON_NAME] please book to dues & s…" at bounding box center [589, 201] width 415 height 314
click at [612, 57] on button "Resolve" at bounding box center [617, 56] width 44 height 12
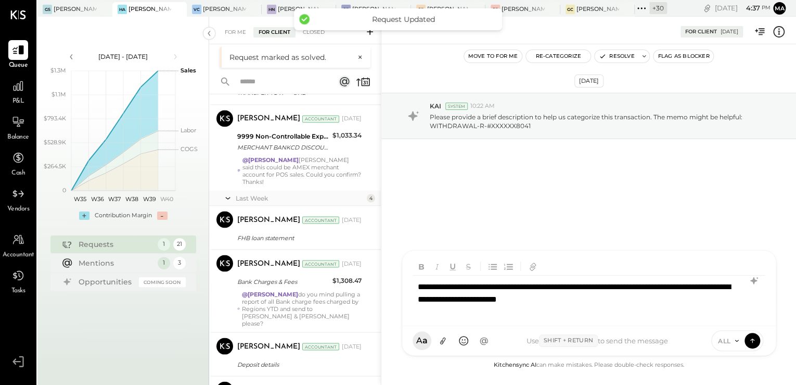
scroll to position [1060, 0]
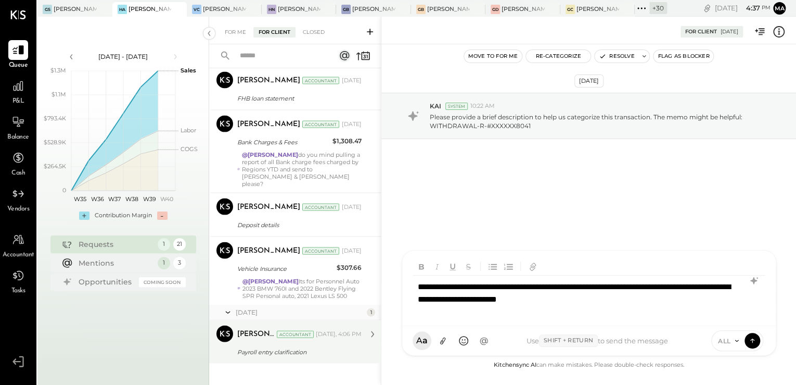
click at [306, 320] on div "[PERSON_NAME] Accountant [PERSON_NAME] Accountant [DATE], 4:06 PM Payroll entry…" at bounding box center [295, 341] width 172 height 43
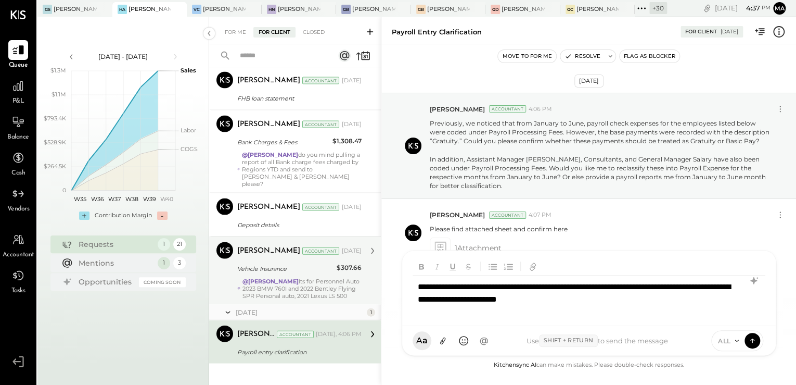
click at [299, 277] on div "@[PERSON_NAME] Its for Personnel Auto 2023 BMW 760I and 2022 Bentley Flying SPR…" at bounding box center [302, 288] width 119 height 22
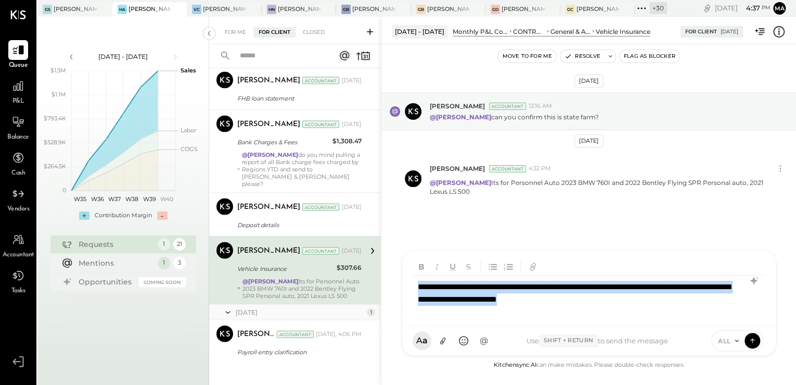
drag, startPoint x: 669, startPoint y: 296, endPoint x: 384, endPoint y: 276, distance: 286.5
click at [384, 276] on div "[DATE] - [DATE] Monthly P&L Comparison CONTROLLABLE EXPENSES General & Administ…" at bounding box center [588, 201] width 415 height 368
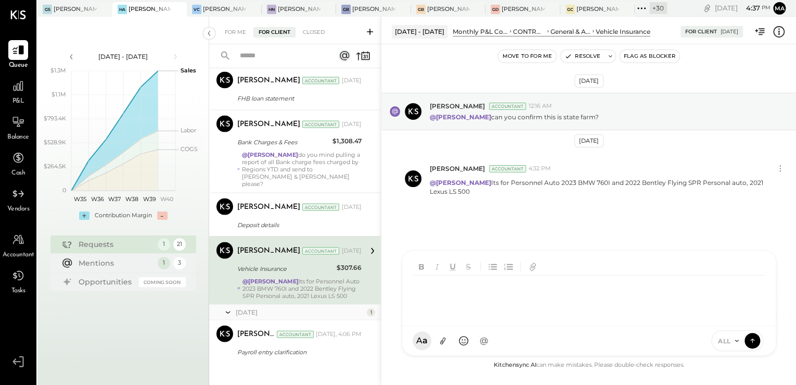
click at [290, 166] on div "@[PERSON_NAME] do you mind pulling a report of all Bank charge fees charged by …" at bounding box center [302, 168] width 120 height 36
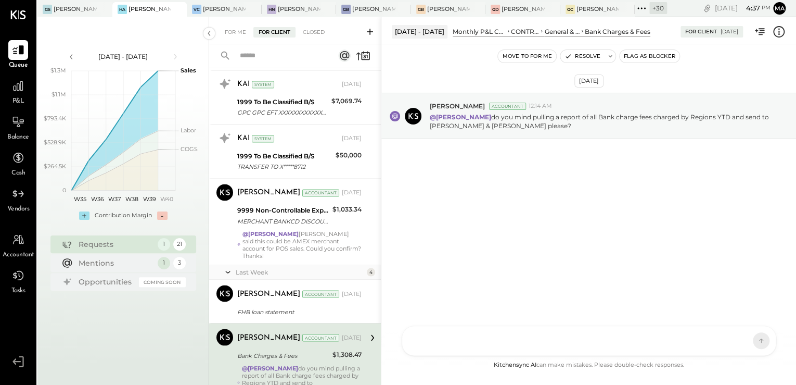
scroll to position [768, 0]
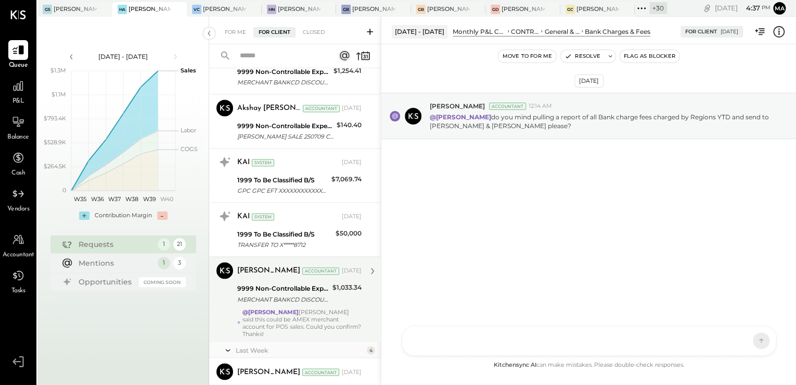
click at [300, 302] on div "MERCHANT BANKCD DISCOUNT XXXXXXXXXXXX383889 Company ID: G592126793 Company Name…" at bounding box center [283, 299] width 92 height 10
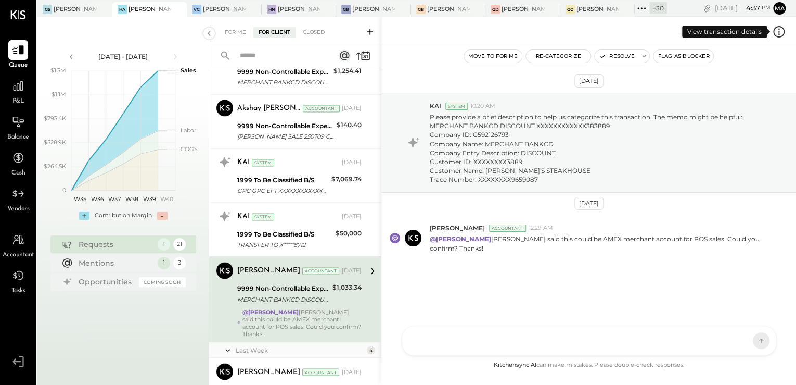
click at [774, 31] on icon at bounding box center [779, 31] width 11 height 11
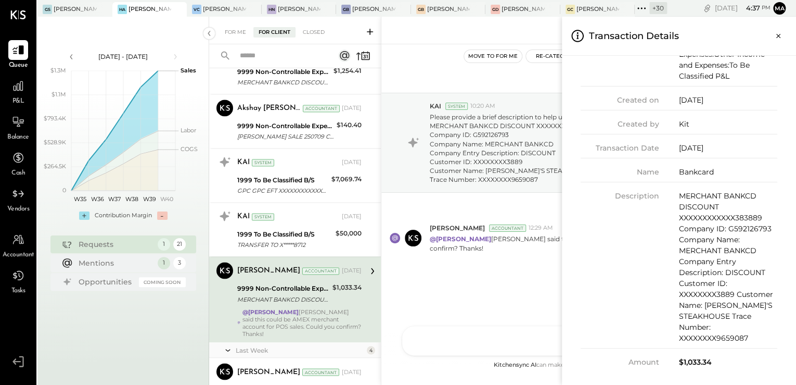
scroll to position [112, 0]
click at [781, 34] on icon "Close panel" at bounding box center [779, 36] width 10 height 10
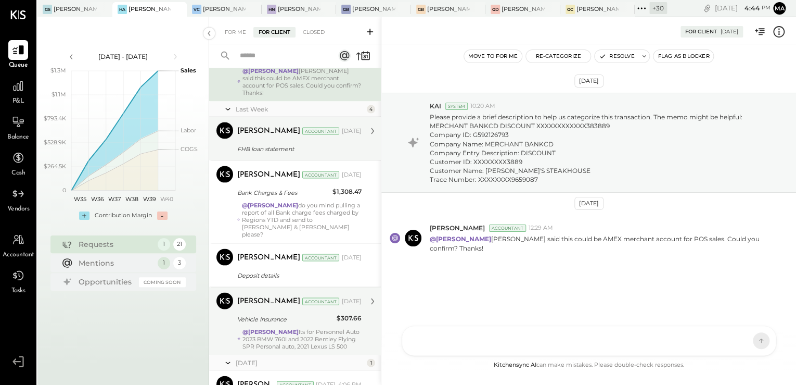
scroll to position [1018, 0]
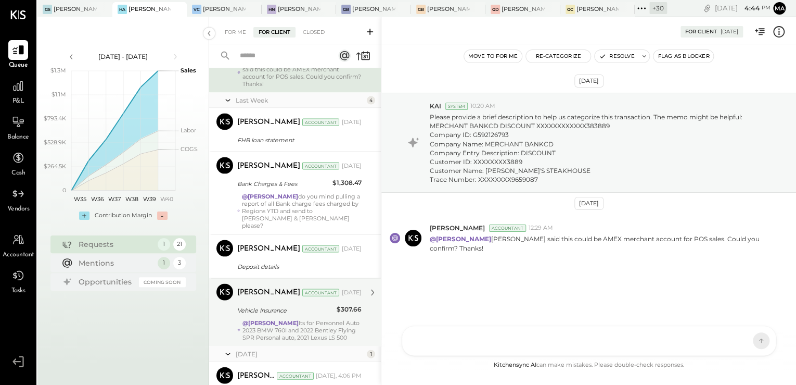
click at [294, 211] on div "@[PERSON_NAME] do you mind pulling a report of all Bank charge fees charged by …" at bounding box center [302, 210] width 120 height 36
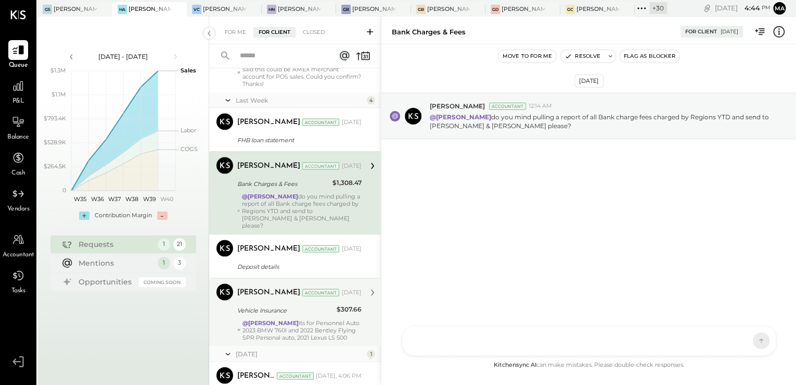
click at [308, 328] on div "@[PERSON_NAME] Its for Personnel Auto 2023 BMW 760I and 2022 Bentley Flying SPR…" at bounding box center [302, 330] width 119 height 22
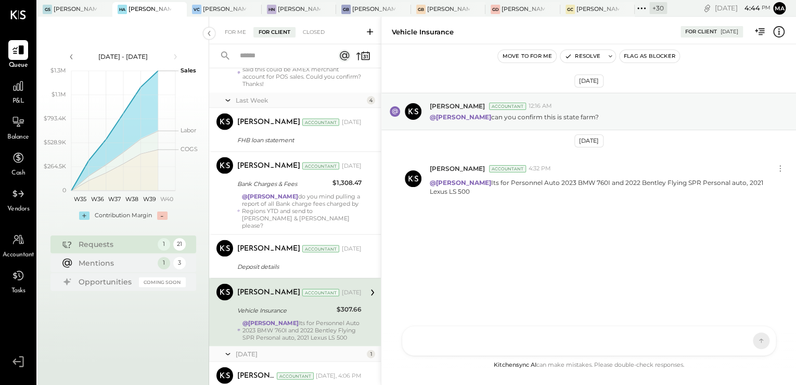
scroll to position [1060, 0]
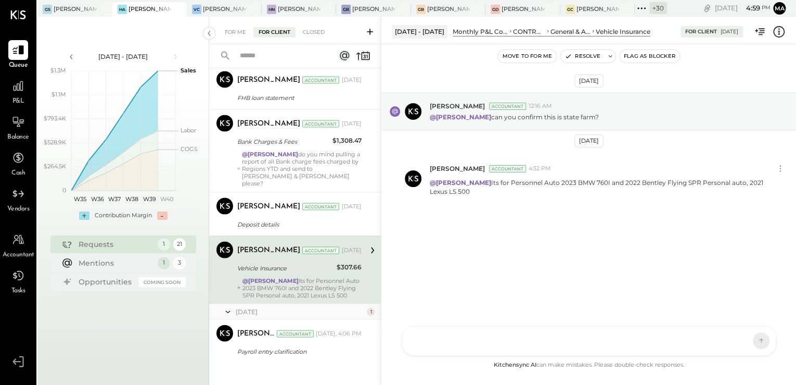
click at [282, 162] on div "@[PERSON_NAME] do you mind pulling a report of all Bank charge fees charged by …" at bounding box center [302, 168] width 120 height 36
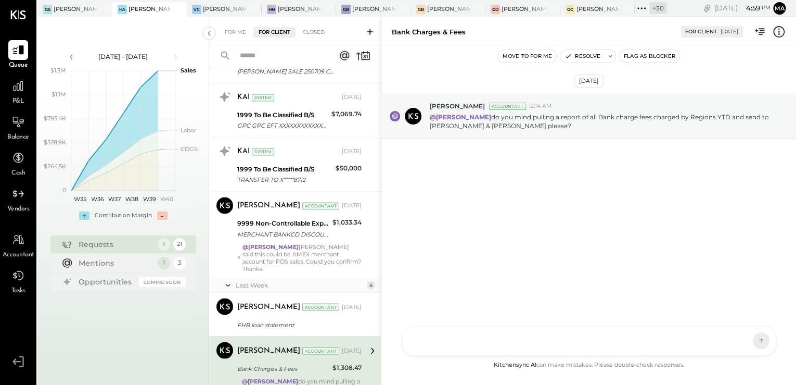
scroll to position [810, 0]
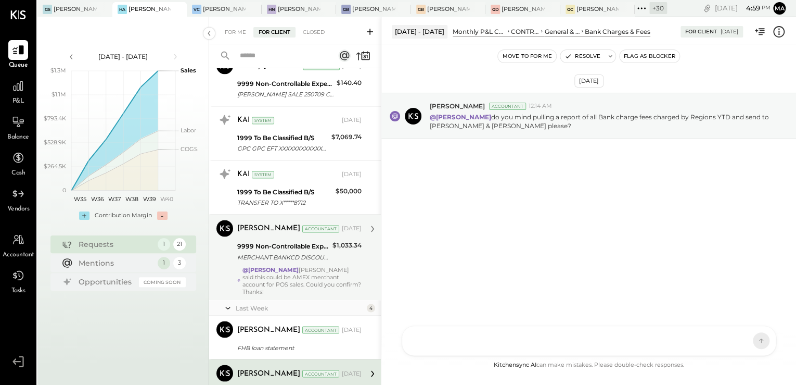
click at [315, 282] on div "@[PERSON_NAME] [PERSON_NAME] said this could be AMEX merchant account for POS s…" at bounding box center [302, 279] width 119 height 29
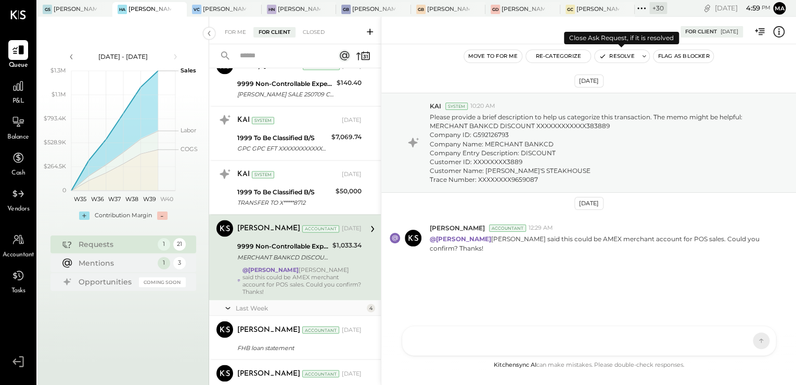
click at [619, 56] on button "Resolve" at bounding box center [617, 56] width 44 height 12
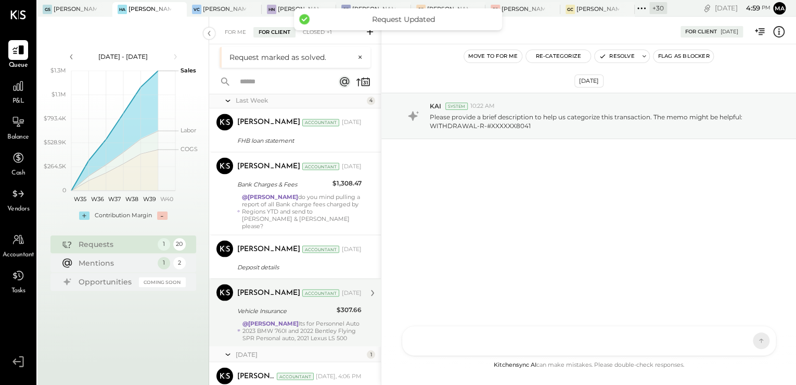
scroll to position [982, 0]
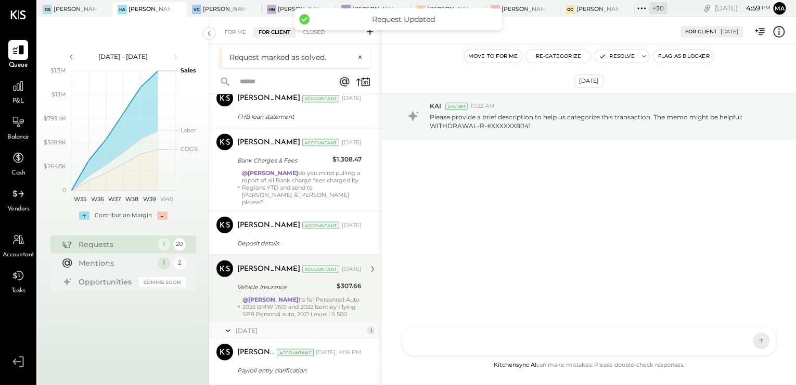
click at [284, 198] on div "@[PERSON_NAME] do you mind pulling a report of all Bank charge fees charged by …" at bounding box center [302, 187] width 120 height 36
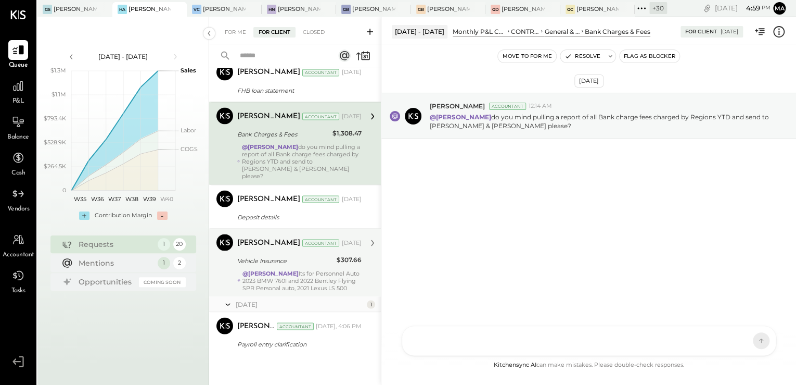
click at [305, 275] on div "@[PERSON_NAME] Its for Personnel Auto 2023 BMW 760I and 2022 Bentley Flying SPR…" at bounding box center [302, 280] width 119 height 22
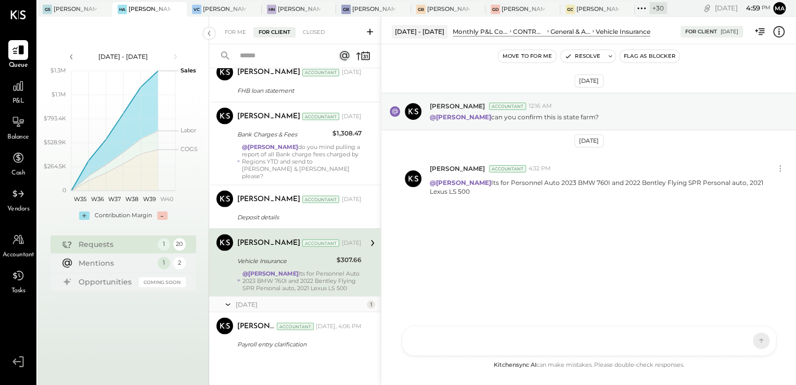
click at [275, 162] on div "@[PERSON_NAME] do you mind pulling a report of all Bank charge fees charged by …" at bounding box center [302, 161] width 120 height 36
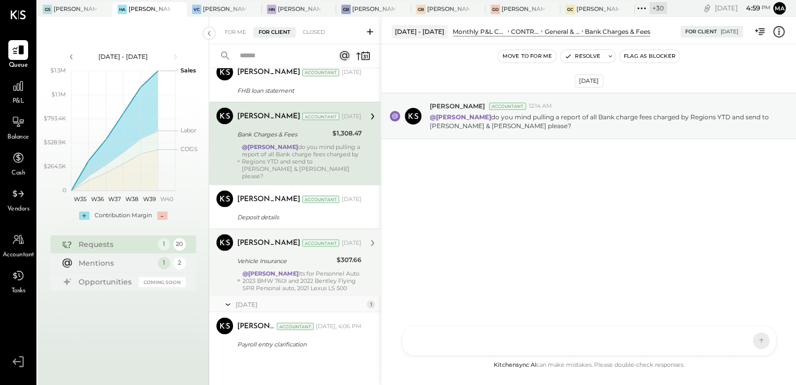
click at [779, 28] on icon at bounding box center [779, 32] width 14 height 14
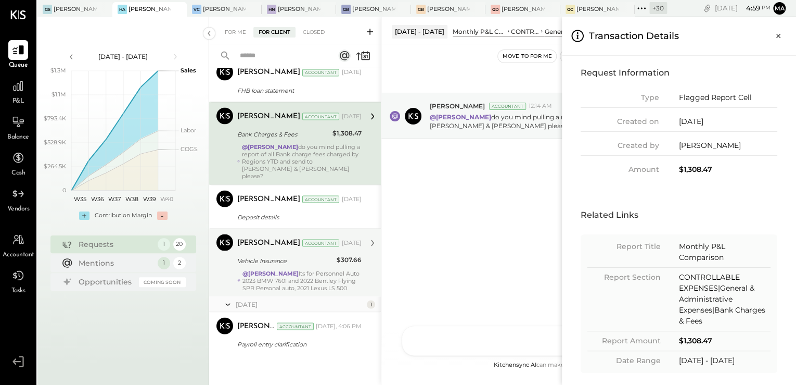
scroll to position [16, 0]
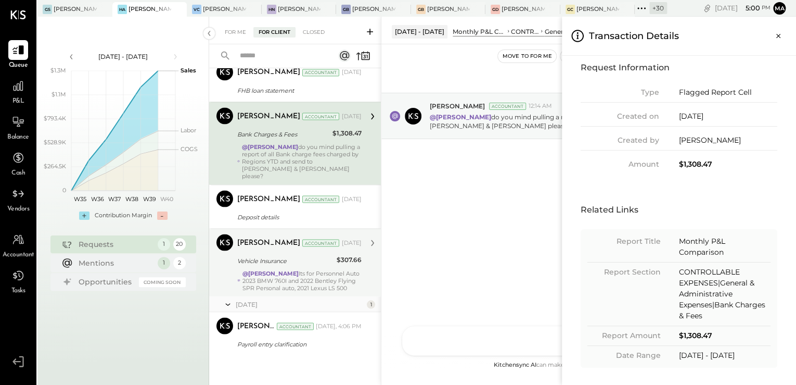
click at [489, 243] on div "For Me For Client Closed Urgent Blockers Last Month 1 Akshay [PERSON_NAME] Acco…" at bounding box center [502, 201] width 587 height 368
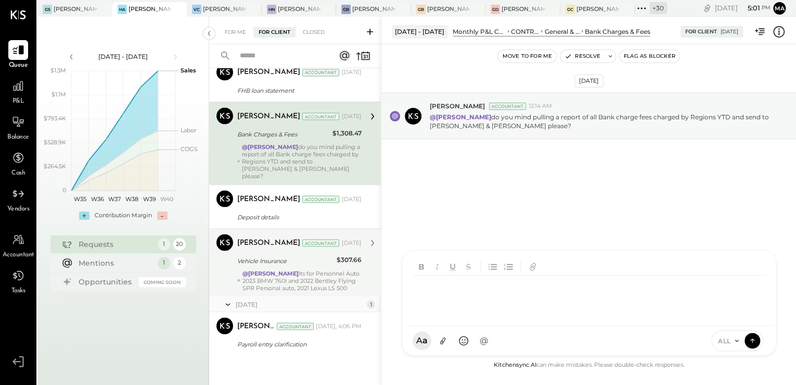
click at [488, 347] on div "AK [PERSON_NAME] [PERSON_NAME] [PERSON_NAME] MG [PERSON_NAME] HN [PERSON_NAME] …" at bounding box center [589, 303] width 375 height 106
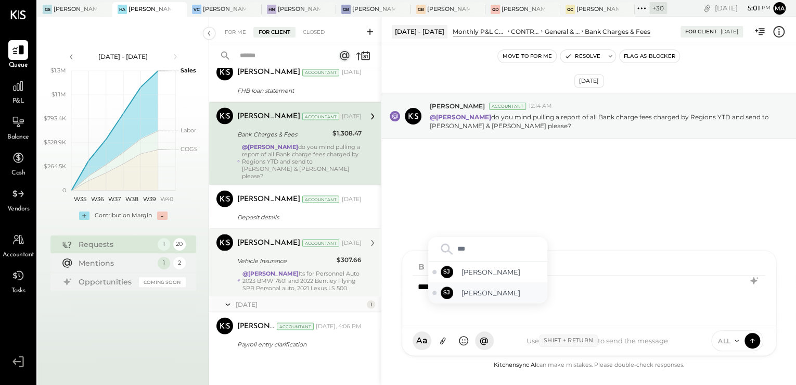
click at [488, 294] on span "[PERSON_NAME]" at bounding box center [503, 293] width 82 height 10
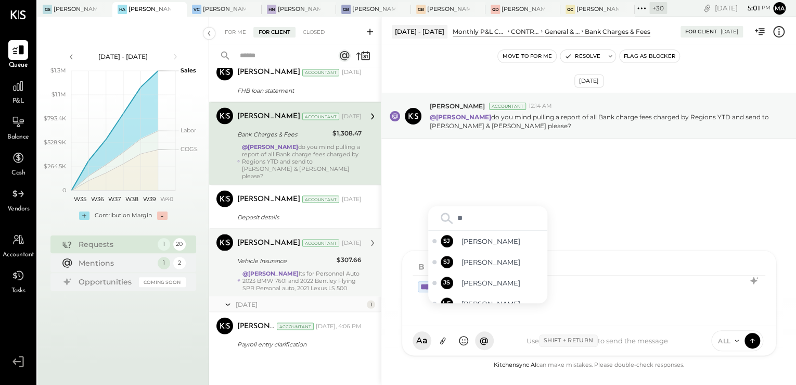
type input "***"
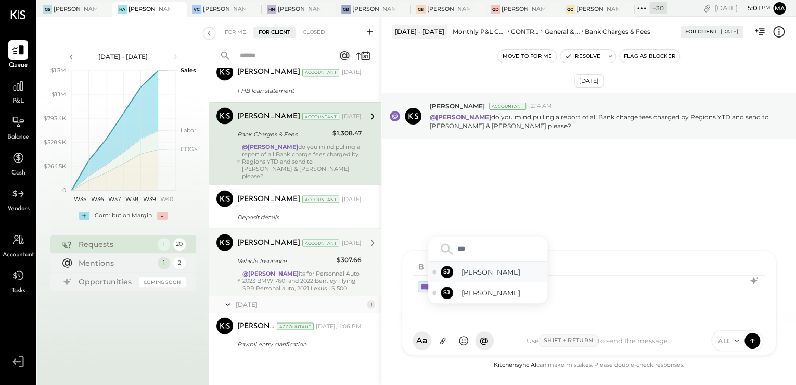
click at [496, 273] on span "[PERSON_NAME]" at bounding box center [503, 272] width 82 height 10
click at [444, 347] on button at bounding box center [443, 341] width 20 height 20
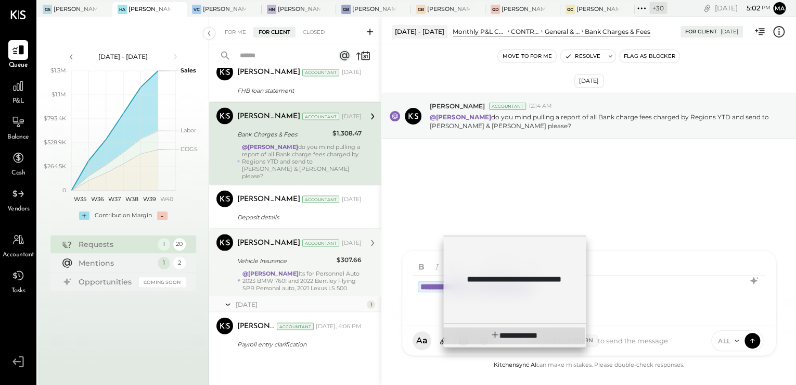
click at [508, 338] on span "**********" at bounding box center [522, 335] width 32 height 8
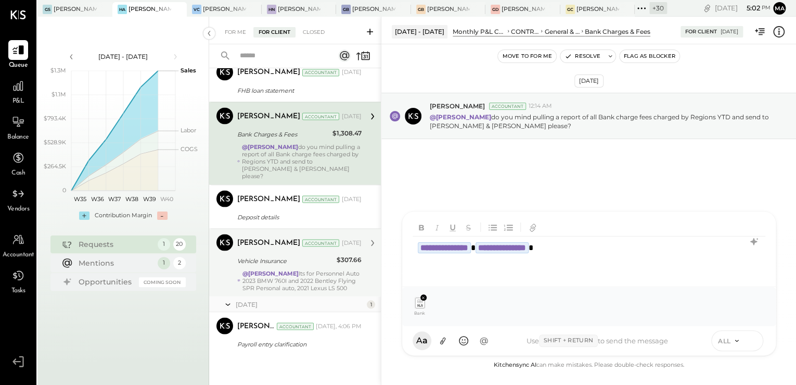
click at [756, 343] on icon at bounding box center [752, 340] width 9 height 10
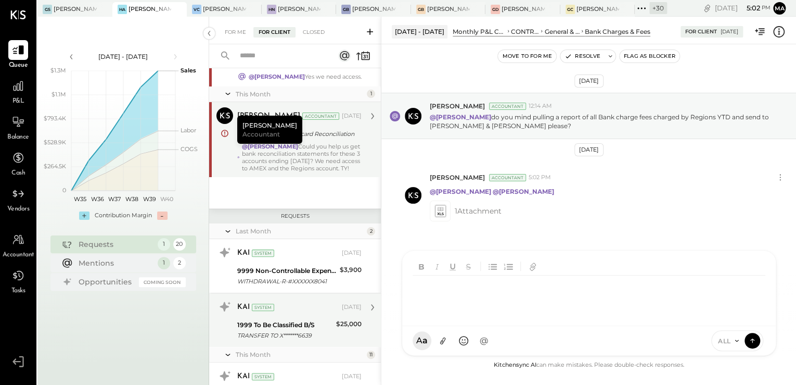
scroll to position [0, 0]
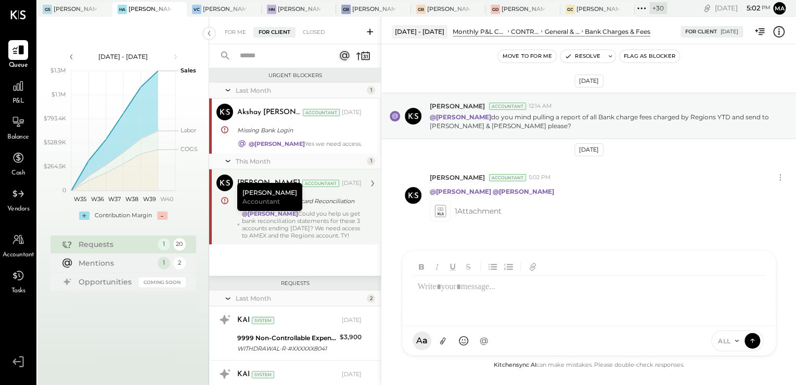
click at [312, 222] on div "@[PERSON_NAME] Could you help us get bank reconciliation statements for these 3…" at bounding box center [302, 224] width 120 height 29
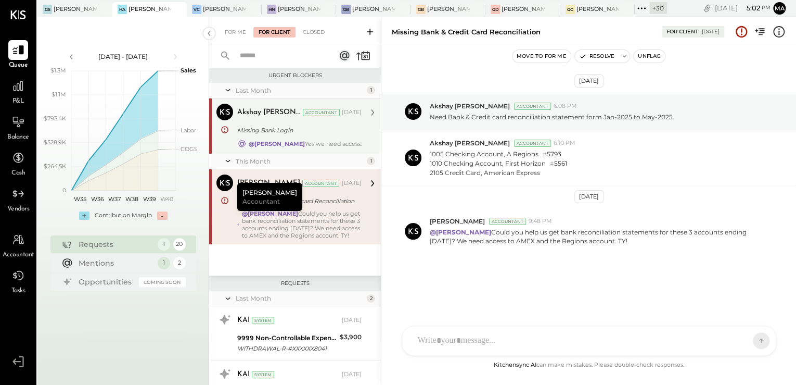
click at [300, 149] on div "Akshay [PERSON_NAME] Accountant Akshay [PERSON_NAME] Accountant [DATE] Missing …" at bounding box center [295, 125] width 172 height 55
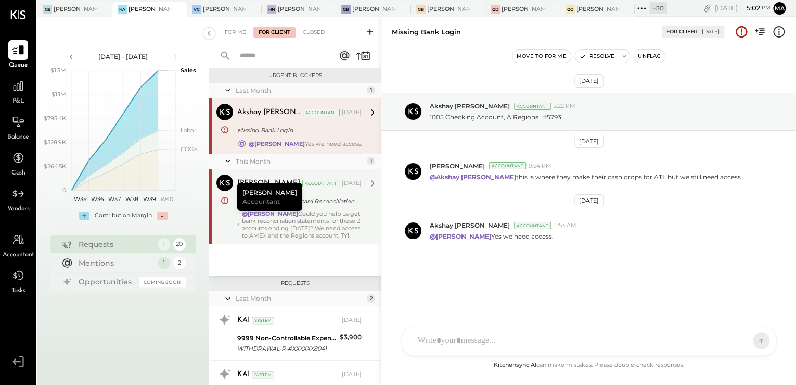
click at [351, 231] on div "@[PERSON_NAME] Could you help us get bank reconciliation statements for these 3…" at bounding box center [302, 224] width 120 height 29
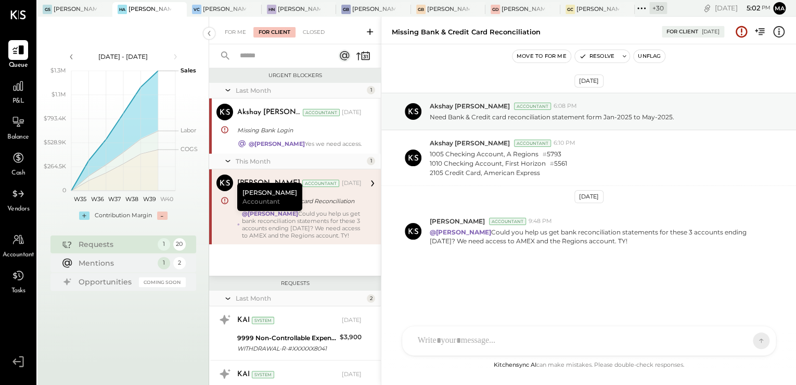
scroll to position [125, 0]
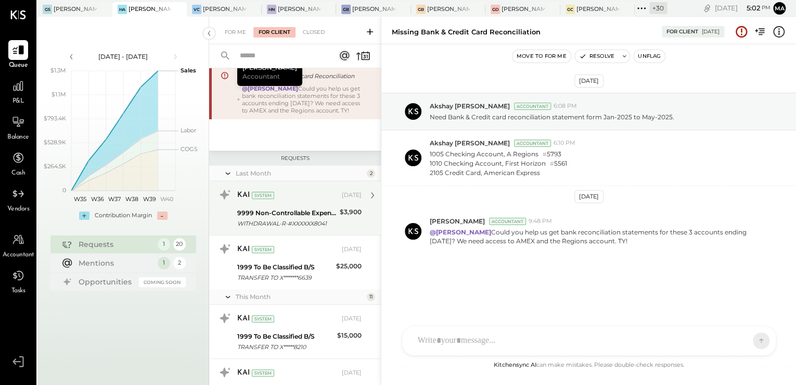
click at [265, 218] on div "9999 Non-Controllable Expenses:Other Income and Expenses:To Be Classified P&L" at bounding box center [286, 213] width 99 height 10
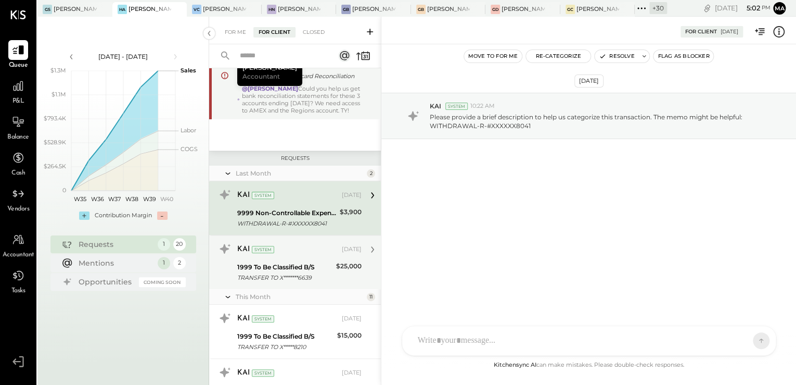
click at [301, 267] on div "KAI System [DATE] 1999 To Be Classified B/S TRANSFER TO X*******6639 $25,000 Pl…" at bounding box center [299, 261] width 124 height 43
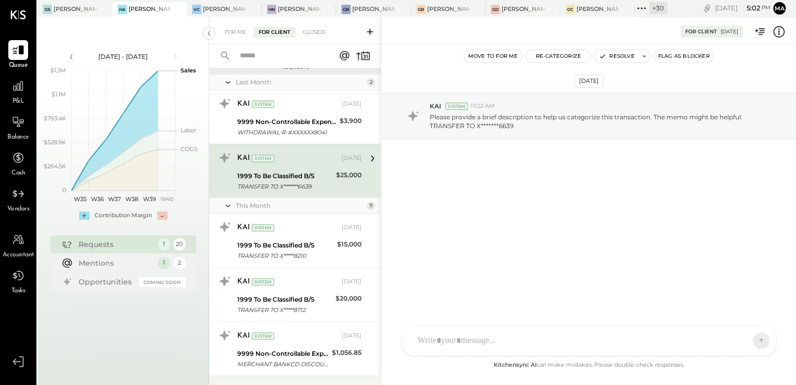
scroll to position [333, 0]
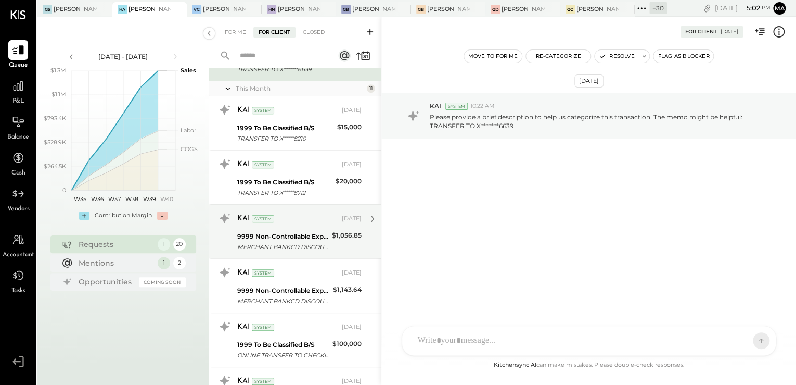
drag, startPoint x: 303, startPoint y: 199, endPoint x: 312, endPoint y: 228, distance: 30.5
click at [306, 204] on div "KAI System [DATE] 1999 To Be Classified B/S TRANSFER TO X*****8712 $20,000 Plea…" at bounding box center [295, 177] width 172 height 54
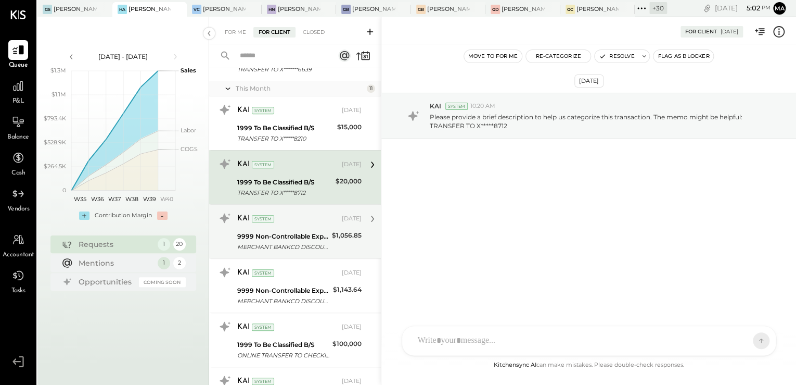
drag, startPoint x: 312, startPoint y: 228, endPoint x: 315, endPoint y: 236, distance: 8.6
click at [315, 236] on div "KAI System [DATE] 9999 Non-Controllable Expenses:Other Income and Expenses:To B…" at bounding box center [299, 231] width 124 height 43
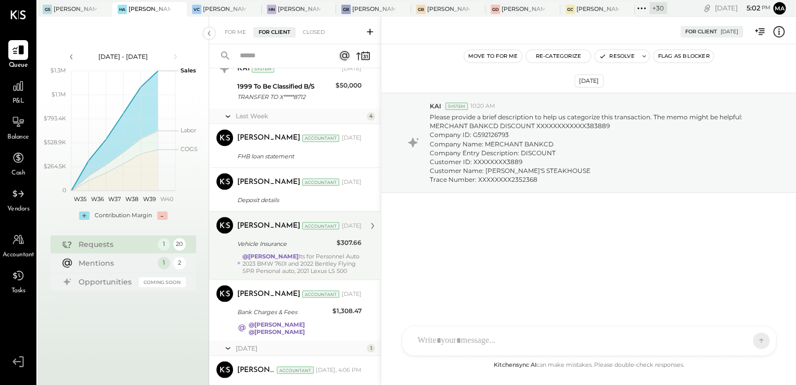
scroll to position [967, 0]
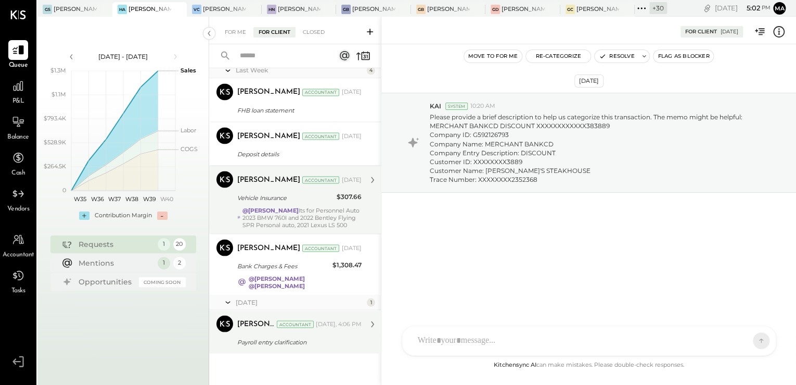
click at [295, 330] on div "[PERSON_NAME] Accountant [DATE], 4:06 PM" at bounding box center [299, 323] width 124 height 15
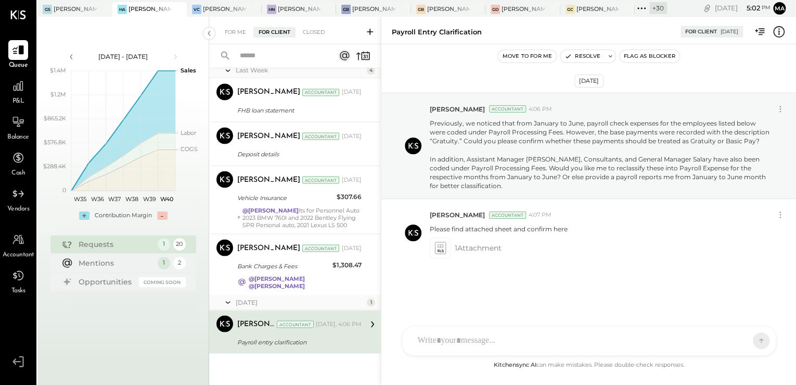
scroll to position [967, 0]
click at [231, 37] on div "For Me" at bounding box center [236, 32] width 32 height 10
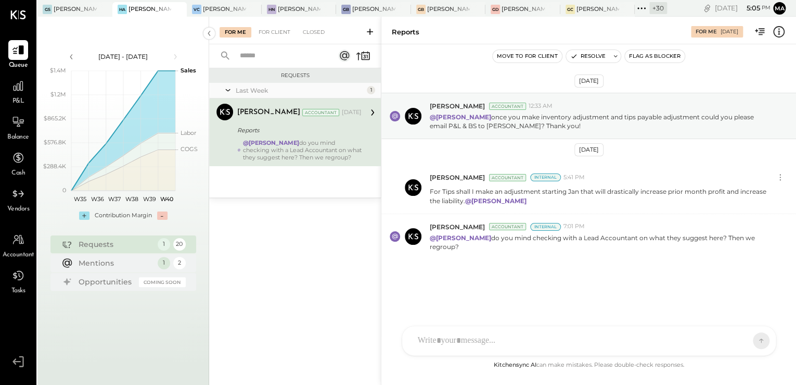
click at [283, 147] on div "@Margi Gandhi do you mind checking with a Lead Accountant on what they suggest …" at bounding box center [302, 150] width 119 height 22
click at [453, 345] on div "AK [PERSON_NAME] [PERSON_NAME] [PERSON_NAME] MG [PERSON_NAME] HN [PERSON_NAME] …" at bounding box center [589, 312] width 375 height 87
click at [440, 284] on div at bounding box center [589, 296] width 353 height 42
click at [274, 34] on div "For Client" at bounding box center [275, 32] width 42 height 10
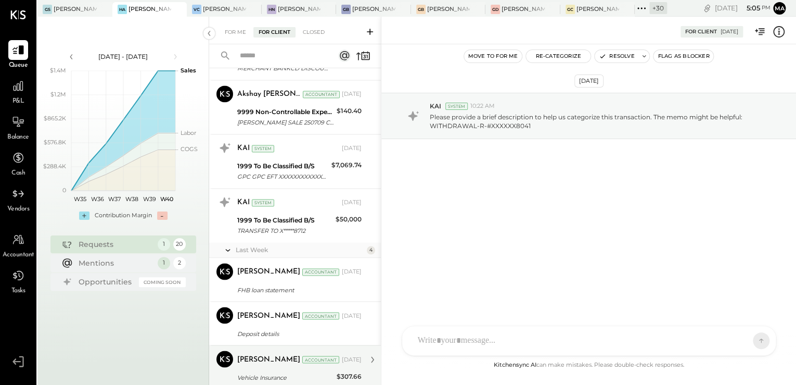
scroll to position [967, 0]
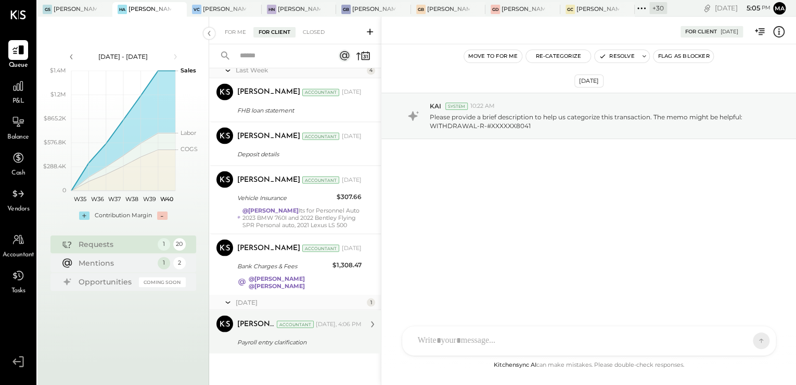
drag, startPoint x: 276, startPoint y: 333, endPoint x: 334, endPoint y: 340, distance: 58.3
click at [277, 334] on div "Margi Gandhi Accountant Today, 4:06 PM Payroll entry clarification Please find …" at bounding box center [299, 331] width 124 height 33
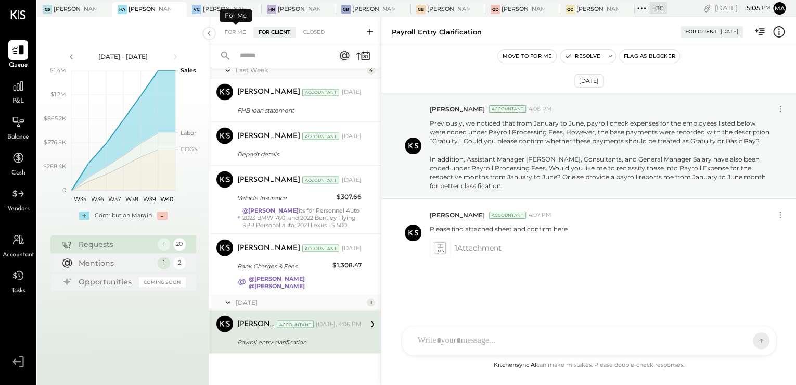
click at [228, 37] on div "For Me For Client Closed" at bounding box center [295, 31] width 172 height 28
click at [784, 108] on icon at bounding box center [780, 109] width 11 height 11
click at [782, 107] on icon at bounding box center [780, 109] width 11 height 11
click at [237, 36] on div "For Me" at bounding box center [236, 32] width 32 height 10
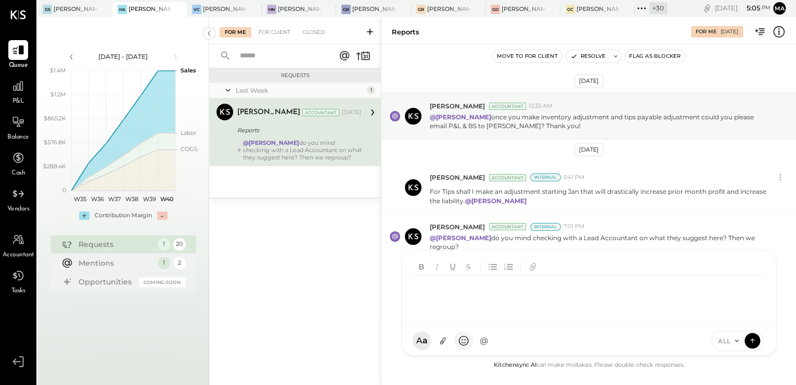
click at [460, 338] on div "AK [PERSON_NAME] [PERSON_NAME] [PERSON_NAME] MG [PERSON_NAME] HN [PERSON_NAME] …" at bounding box center [589, 303] width 375 height 106
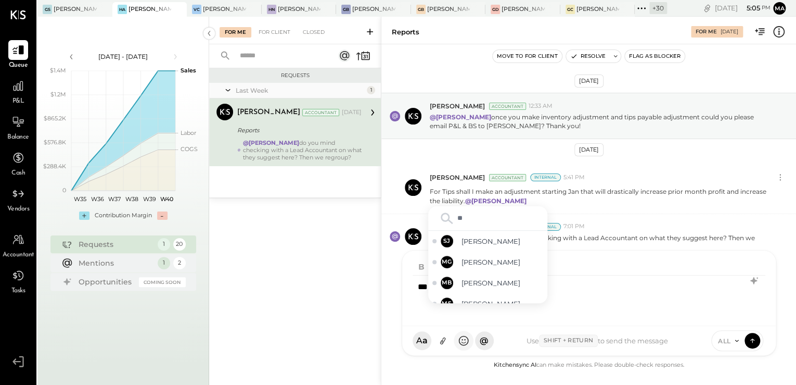
type input "***"
click at [510, 265] on span "[PERSON_NAME]" at bounding box center [503, 262] width 82 height 10
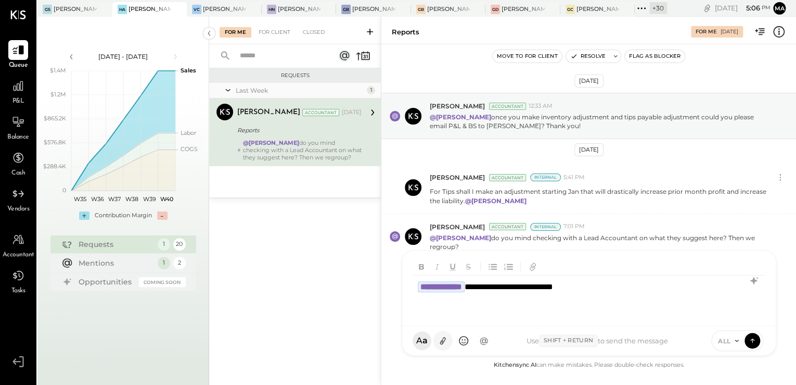
click at [446, 343] on icon at bounding box center [442, 340] width 11 height 11
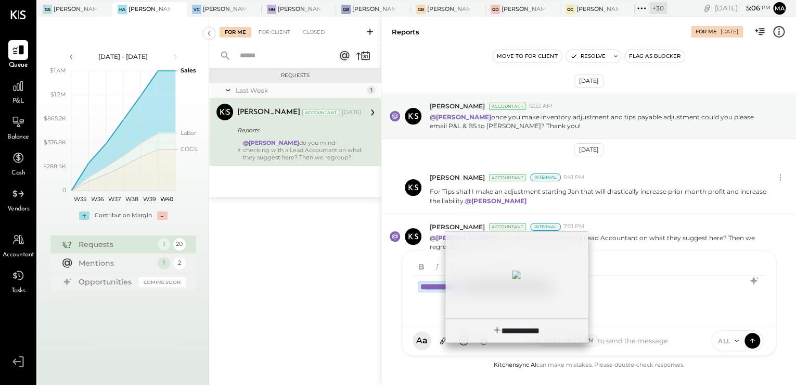
click at [488, 288] on div at bounding box center [517, 275] width 142 height 80
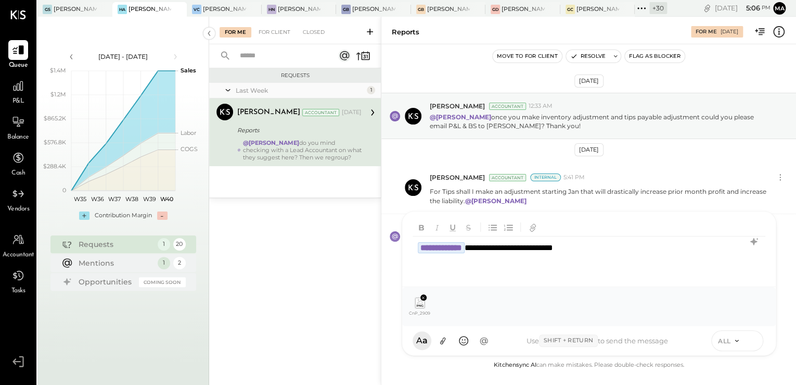
click at [753, 344] on icon at bounding box center [752, 340] width 9 height 10
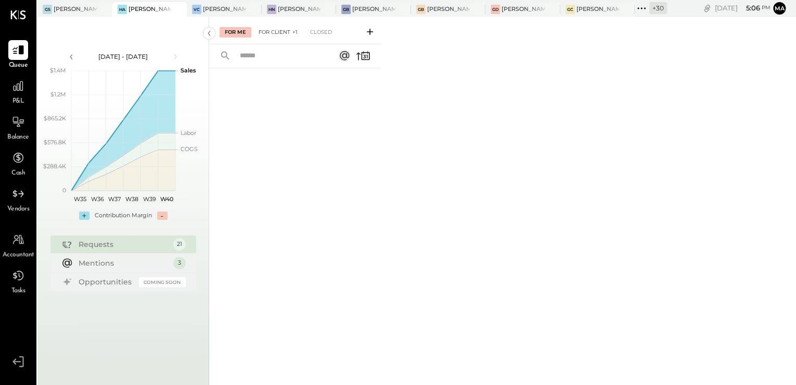
click at [269, 36] on div "For Client +1" at bounding box center [278, 32] width 49 height 10
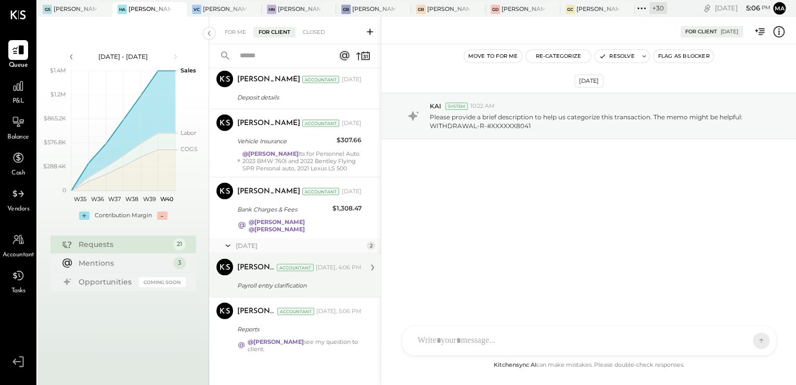
scroll to position [1028, 0]
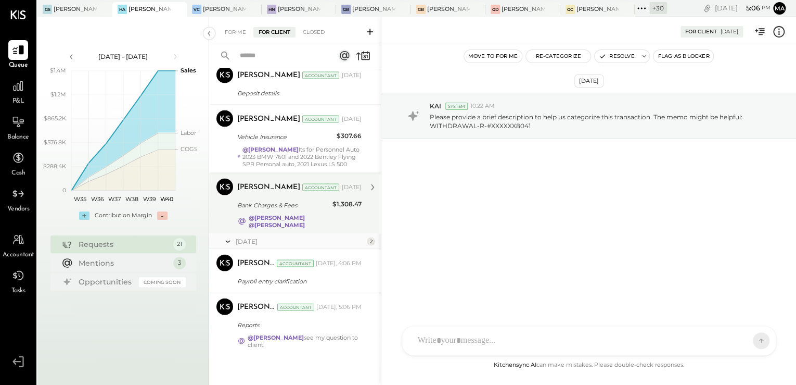
click at [348, 221] on div "@Samantha Janco @Samuel Jimenez" at bounding box center [305, 220] width 113 height 15
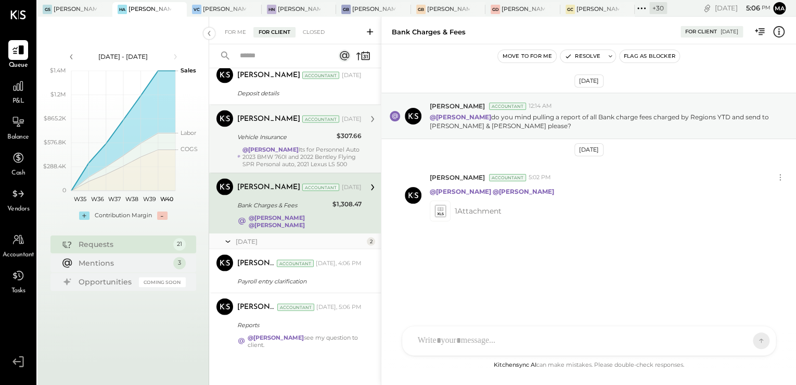
click at [311, 165] on div "@[PERSON_NAME] Its for Personnel Auto 2023 BMW 760I and 2022 Bentley Flying SPR…" at bounding box center [302, 156] width 119 height 22
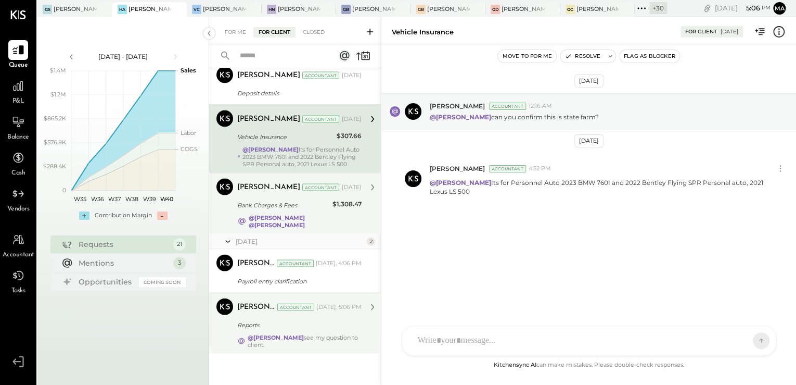
click at [301, 331] on div "Margi Gandhi Accountant Today, 5:06 PM Reports @Margot Bloch see my question to…" at bounding box center [299, 323] width 124 height 50
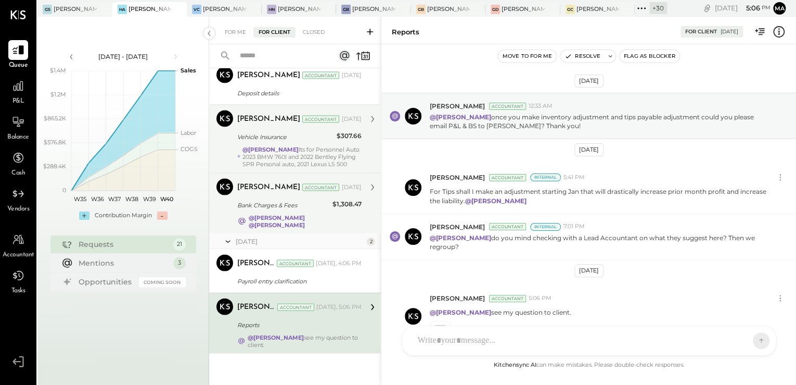
scroll to position [68, 0]
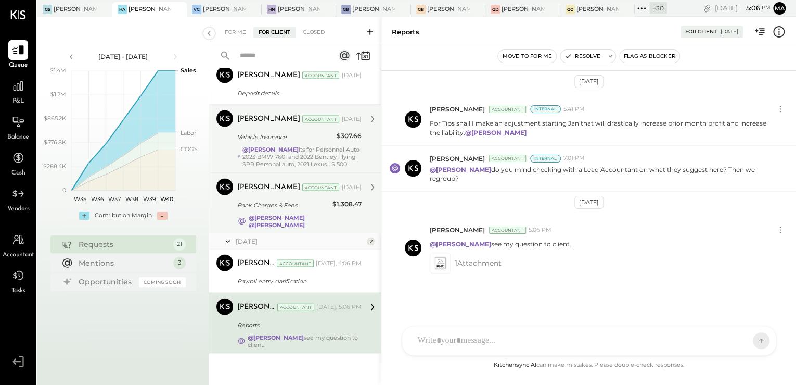
click at [476, 340] on div "AK [PERSON_NAME] [PERSON_NAME] [PERSON_NAME] MG [PERSON_NAME] HN [PERSON_NAME] …" at bounding box center [589, 340] width 375 height 30
click at [780, 230] on icon at bounding box center [780, 229] width 11 height 11
click at [761, 247] on button "Edit Message" at bounding box center [753, 247] width 70 height 17
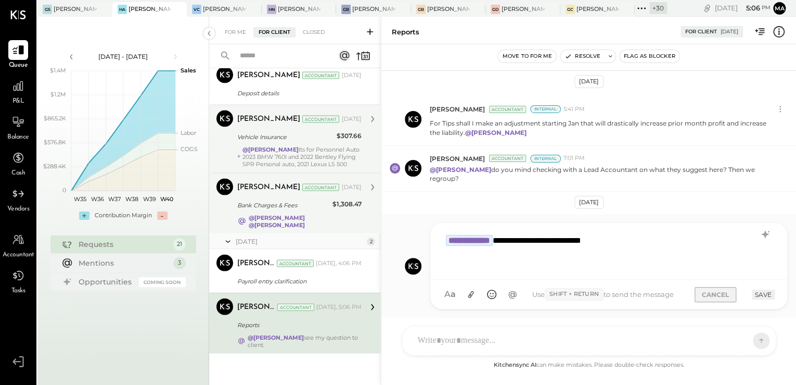
drag, startPoint x: 724, startPoint y: 295, endPoint x: 745, endPoint y: 274, distance: 29.8
click at [727, 294] on button "CANCEL" at bounding box center [716, 294] width 42 height 15
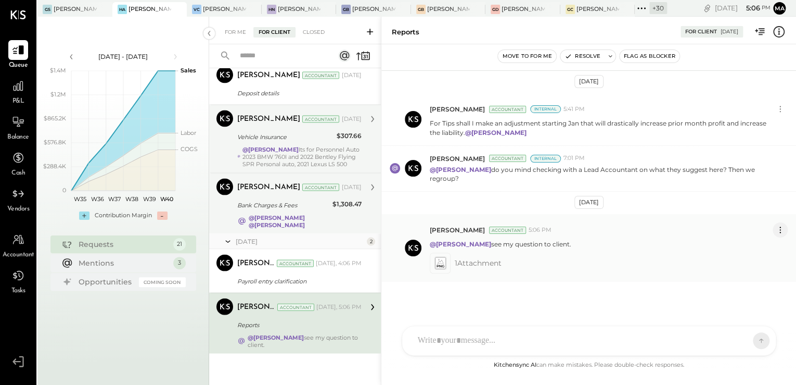
click at [784, 227] on icon at bounding box center [780, 229] width 11 height 11
click at [762, 262] on button "Delete Message..." at bounding box center [753, 264] width 70 height 17
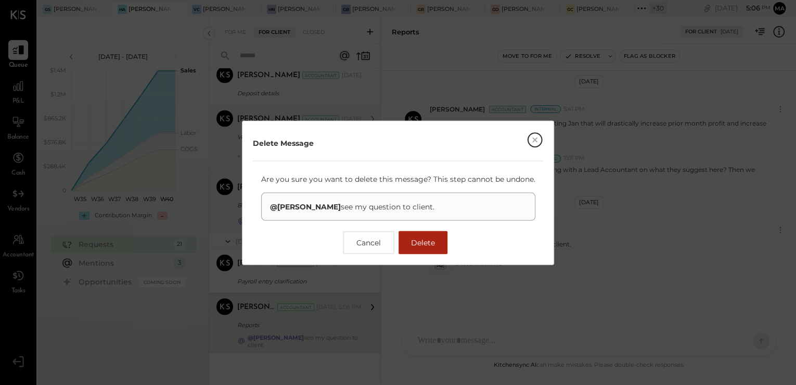
drag, startPoint x: 425, startPoint y: 242, endPoint x: 472, endPoint y: 277, distance: 58.3
click at [427, 242] on span "Delete" at bounding box center [423, 241] width 24 height 9
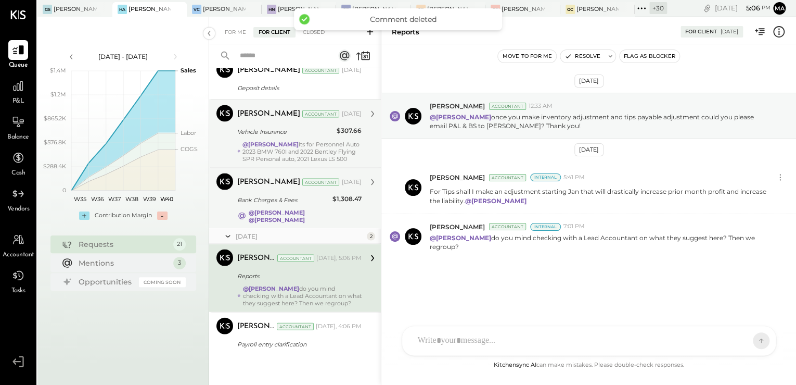
scroll to position [1035, 0]
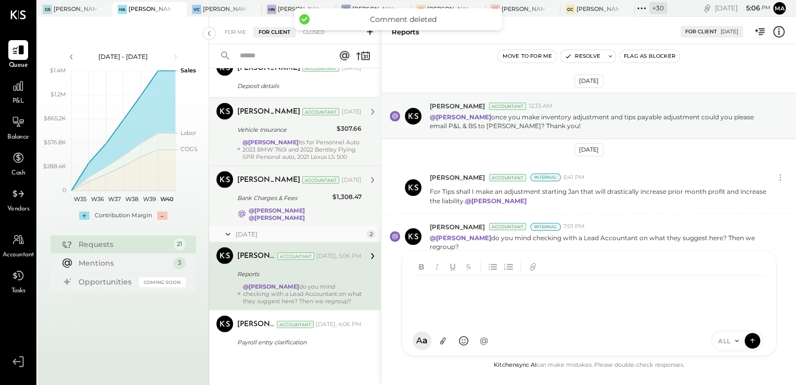
drag, startPoint x: 494, startPoint y: 340, endPoint x: 493, endPoint y: 332, distance: 7.8
click at [493, 340] on div "AK [PERSON_NAME] [PERSON_NAME] [PERSON_NAME] MG [PERSON_NAME] HN [PERSON_NAME] …" at bounding box center [589, 303] width 375 height 106
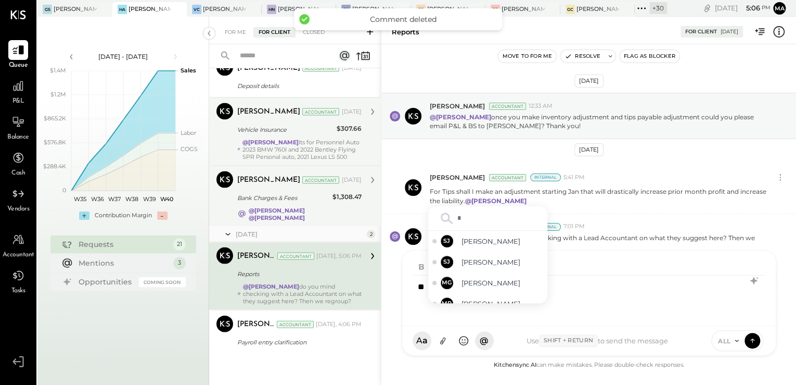
type input "**"
click at [500, 283] on span "[PERSON_NAME]" at bounding box center [503, 283] width 82 height 10
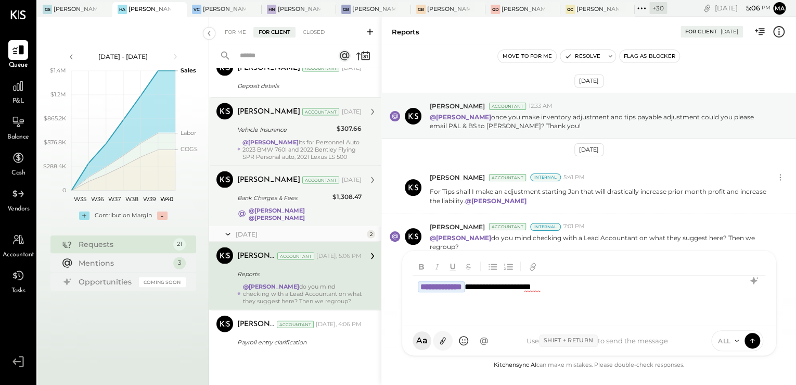
click at [444, 345] on icon at bounding box center [442, 340] width 11 height 11
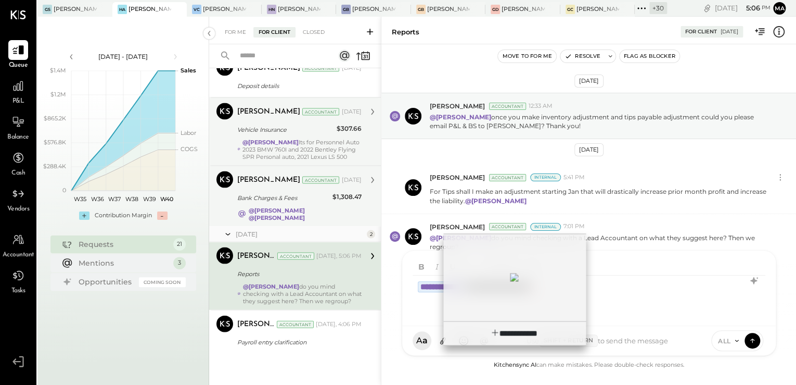
click at [495, 302] on div at bounding box center [515, 277] width 142 height 80
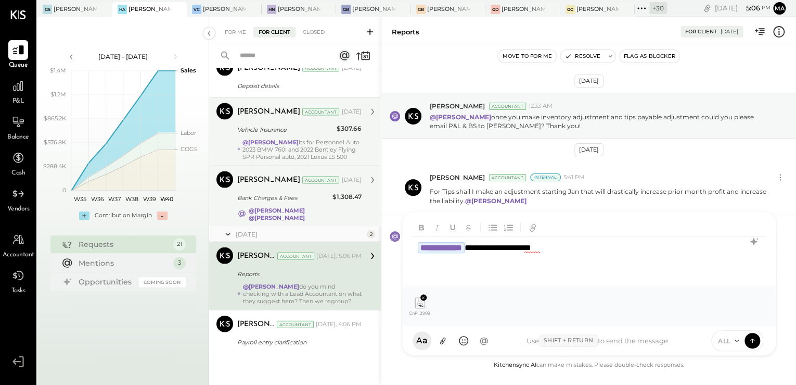
click at [736, 342] on icon at bounding box center [737, 340] width 8 height 8
drag, startPoint x: 734, startPoint y: 318, endPoint x: 744, endPoint y: 337, distance: 22.4
click at [737, 319] on div "INTERNAL" at bounding box center [742, 314] width 61 height 17
drag, startPoint x: 754, startPoint y: 342, endPoint x: 743, endPoint y: 345, distance: 10.9
click at [754, 343] on icon at bounding box center [752, 340] width 9 height 10
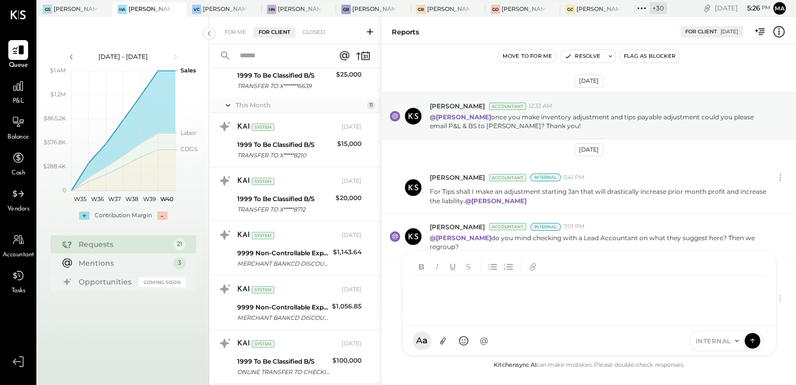
scroll to position [315, 0]
click at [232, 25] on div "For Me For Client Closed" at bounding box center [295, 31] width 172 height 28
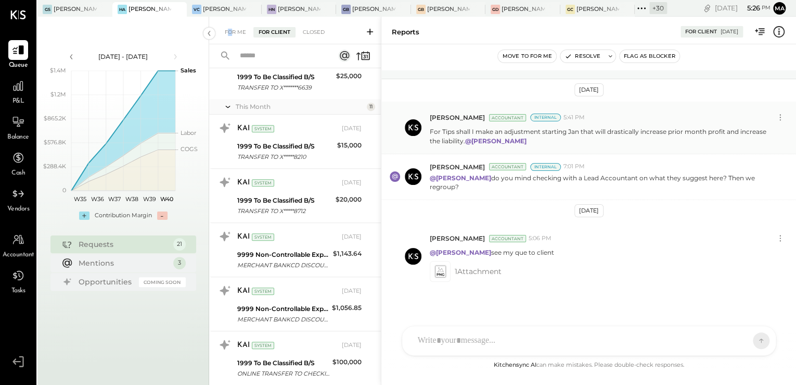
scroll to position [68, 0]
